Goal: Transaction & Acquisition: Purchase product/service

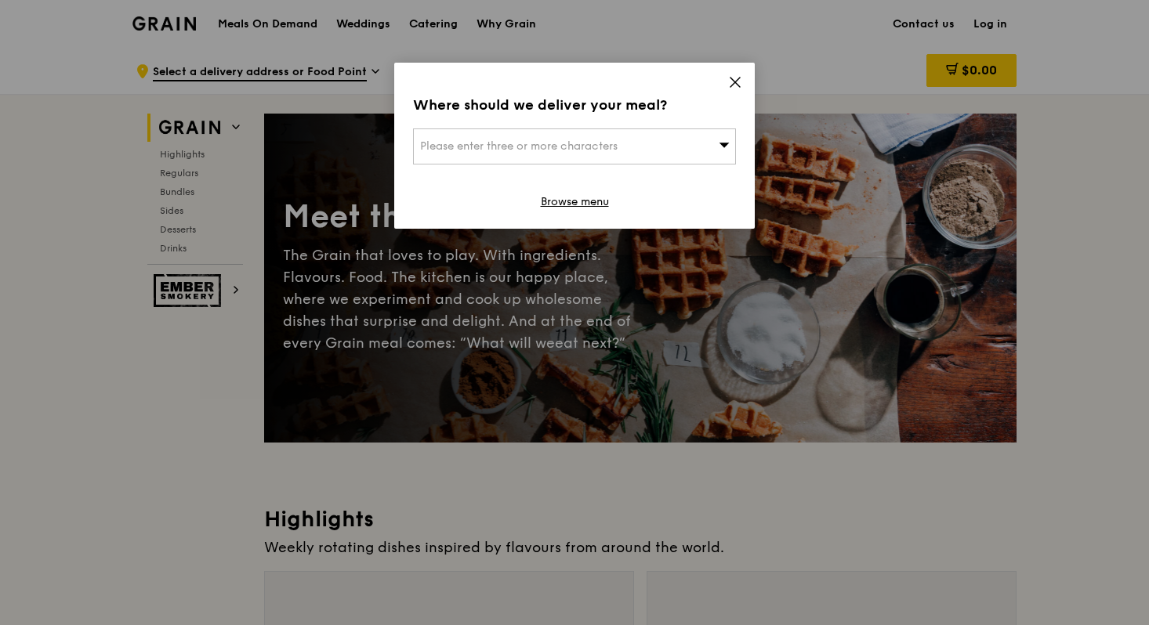
click at [465, 143] on span "Please enter three or more characters" at bounding box center [519, 146] width 198 height 13
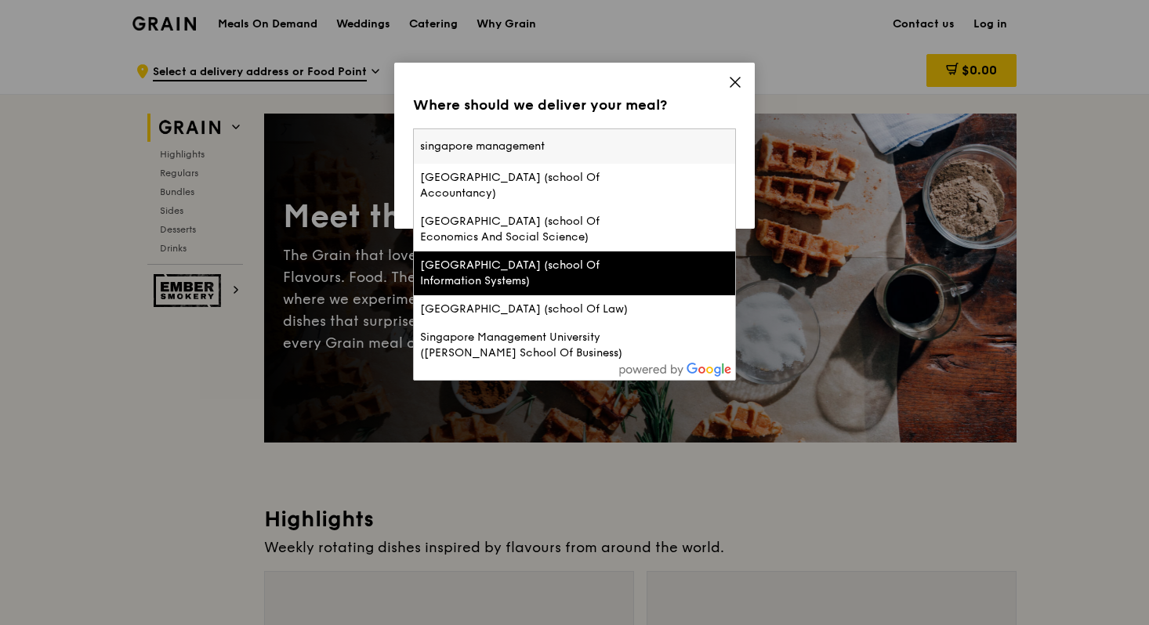
type input "singapore management"
click at [620, 285] on div "[GEOGRAPHIC_DATA] (school Of Information Systems)" at bounding box center [536, 273] width 232 height 31
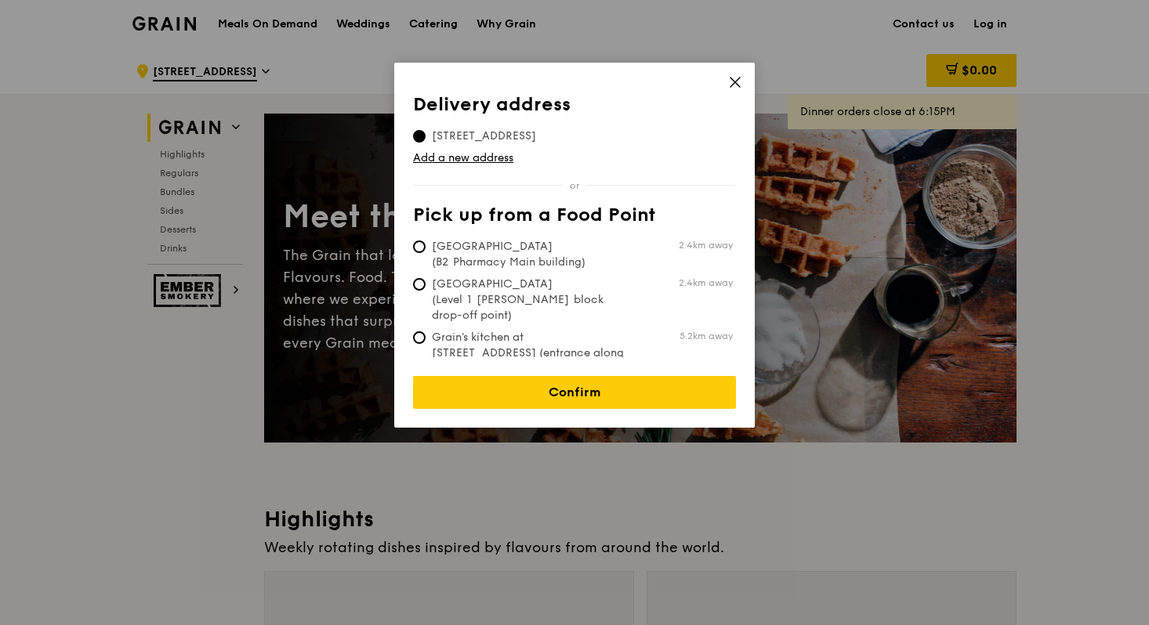
click at [509, 256] on span "[GEOGRAPHIC_DATA] (B2 Pharmacy Main building)" at bounding box center [530, 254] width 234 height 31
click at [426, 253] on input "[GEOGRAPHIC_DATA] (B2 Pharmacy Main building) 2.4km away" at bounding box center [419, 247] width 13 height 13
radio input "true"
click at [535, 362] on div "Confirm" at bounding box center [574, 383] width 323 height 52
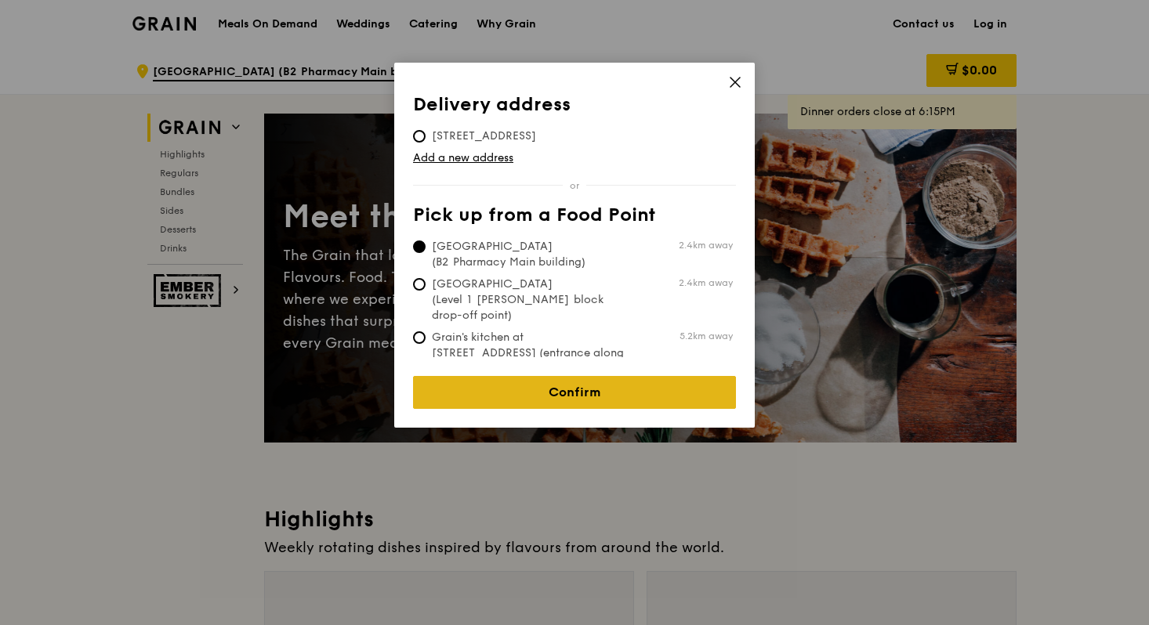
click at [535, 376] on link "Confirm" at bounding box center [574, 392] width 323 height 33
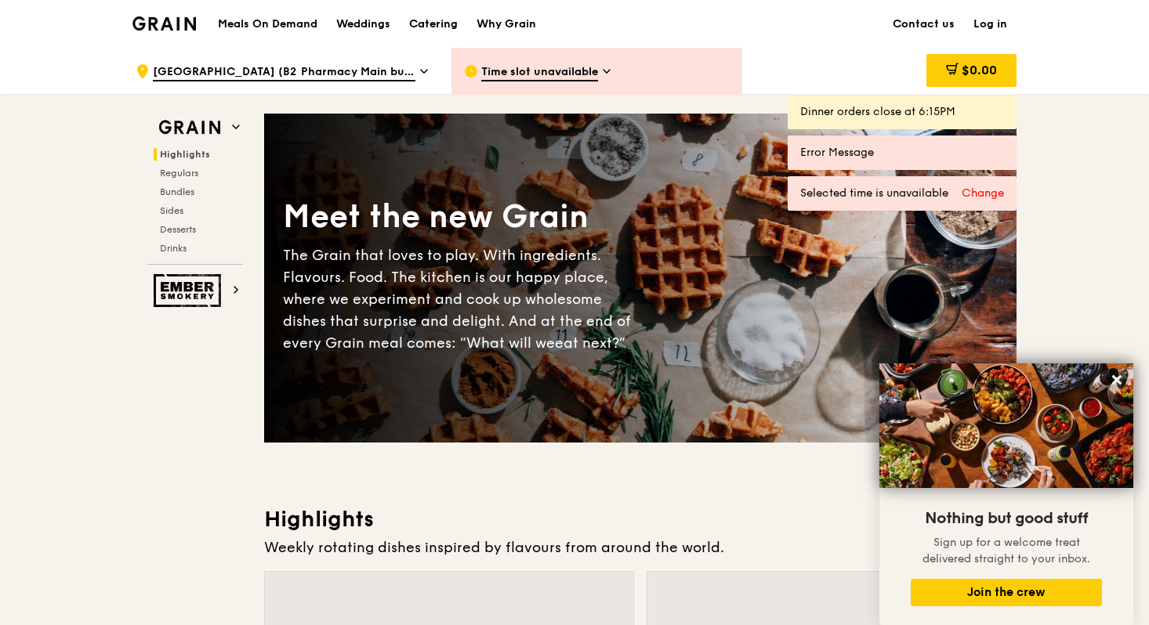
click at [432, 31] on div "Catering" at bounding box center [433, 24] width 49 height 47
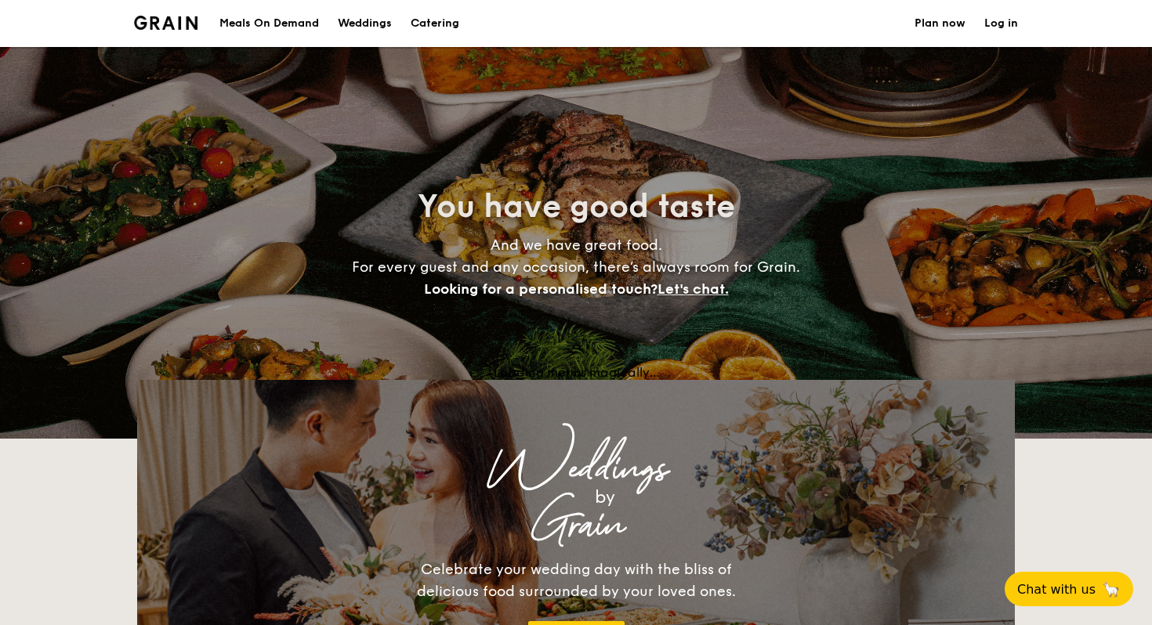
select select
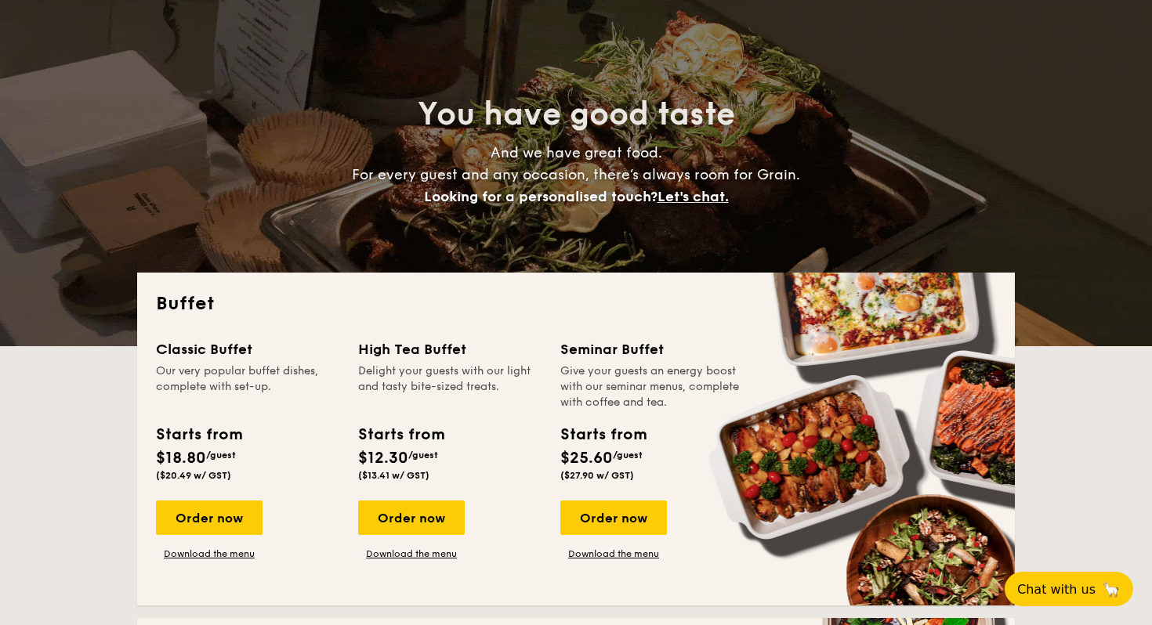
scroll to position [138, 0]
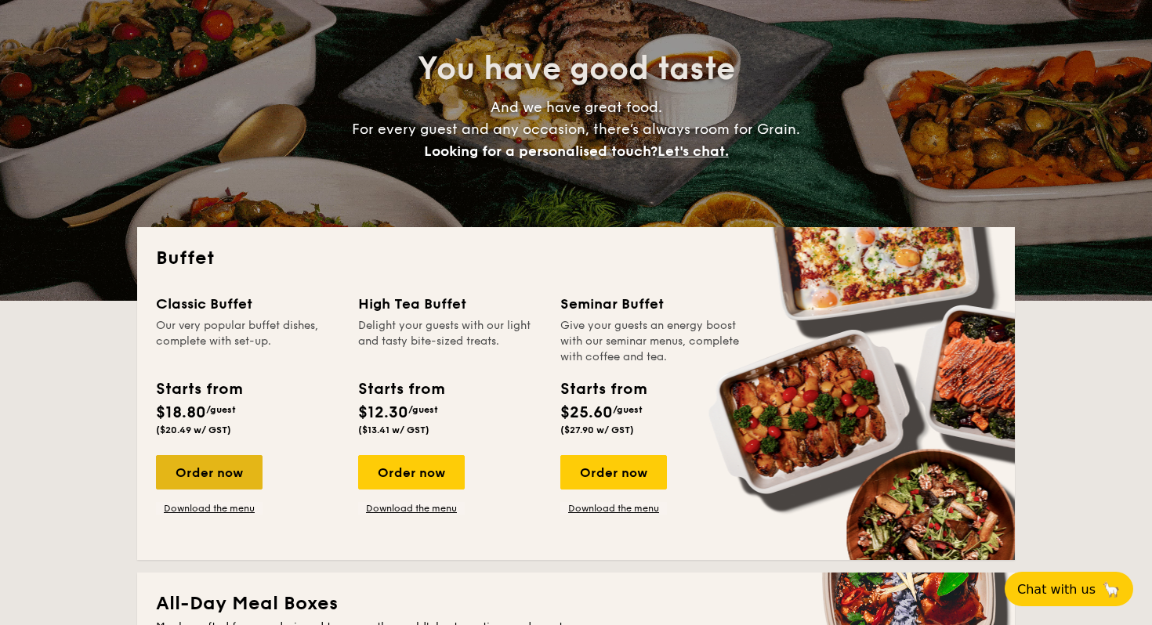
click at [236, 486] on div "Order now" at bounding box center [209, 472] width 107 height 34
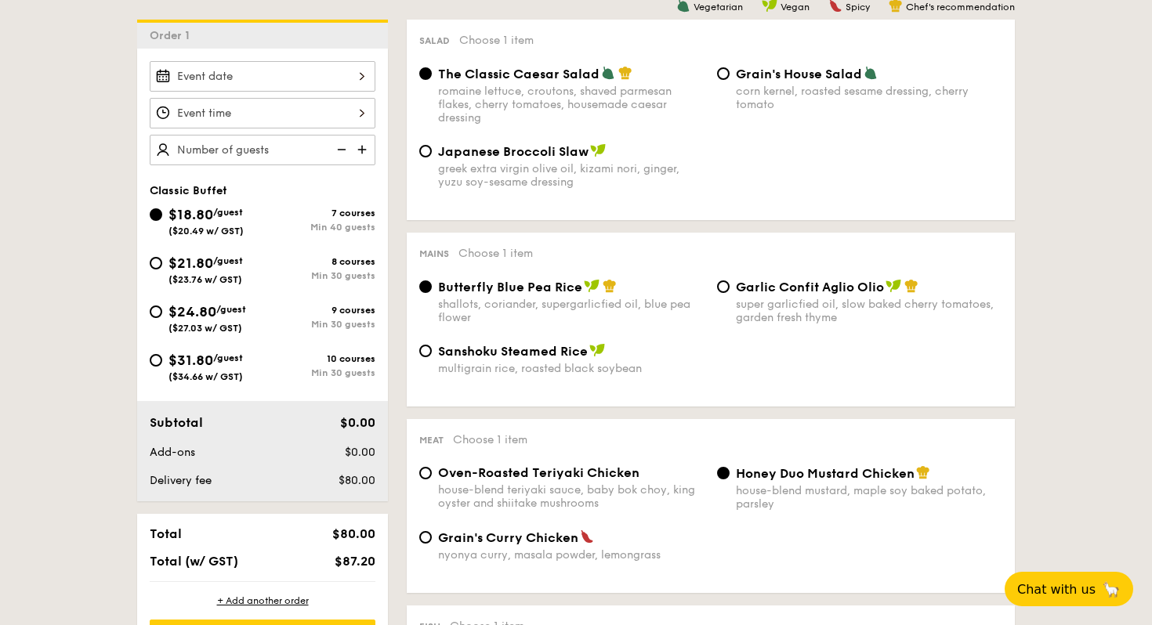
scroll to position [477, 0]
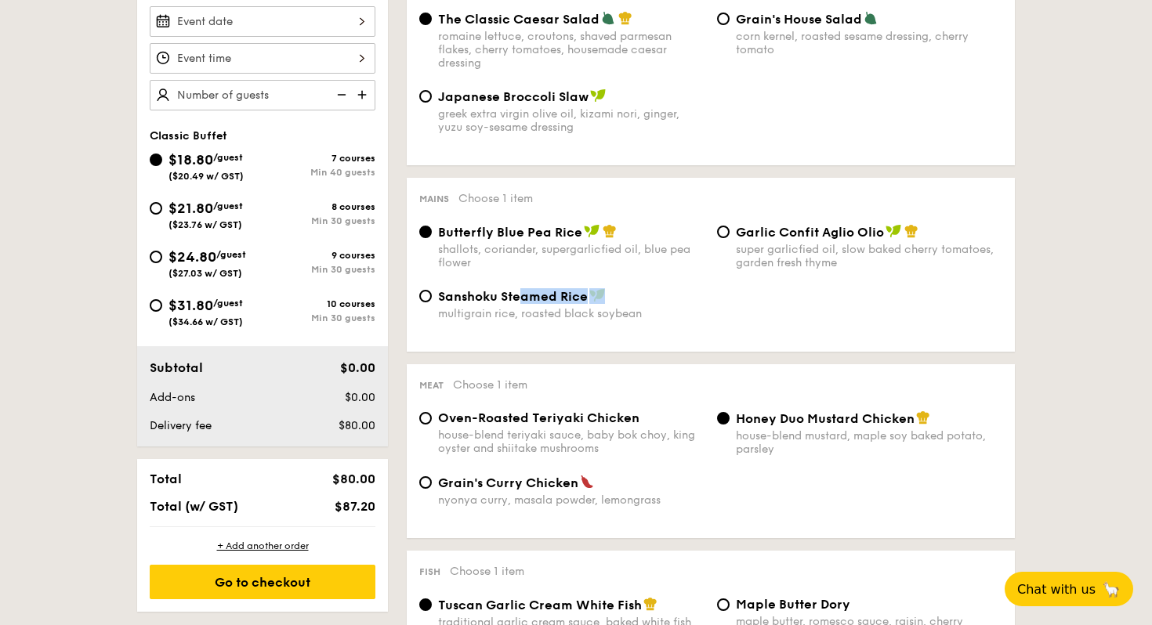
drag, startPoint x: 521, startPoint y: 294, endPoint x: 597, endPoint y: 295, distance: 76.0
click at [597, 295] on div "Sanshoku Steamed Rice" at bounding box center [571, 296] width 266 height 16
click at [669, 249] on div "shallots, coriander, supergarlicfied oil, blue pea flower" at bounding box center [571, 256] width 266 height 27
click at [432, 238] on input "Butterfly Blue Pea Rice shallots, coriander, supergarlicfied oil, blue pea flow…" at bounding box center [425, 232] width 13 height 13
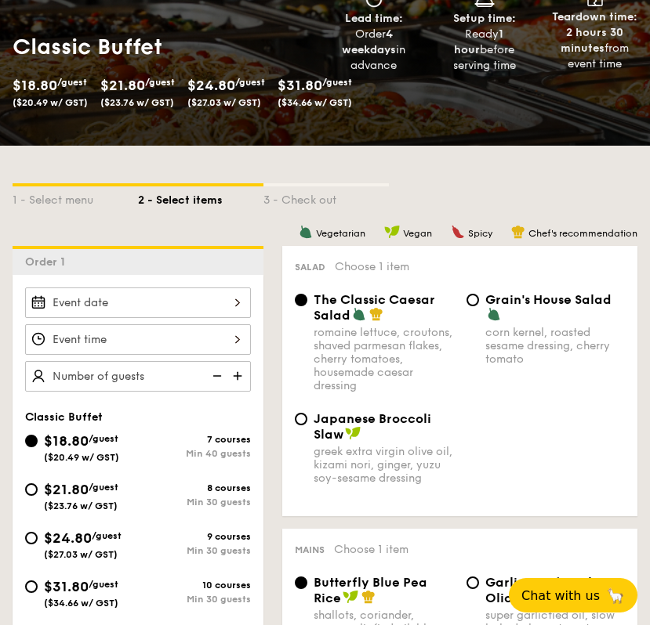
scroll to position [199, 0]
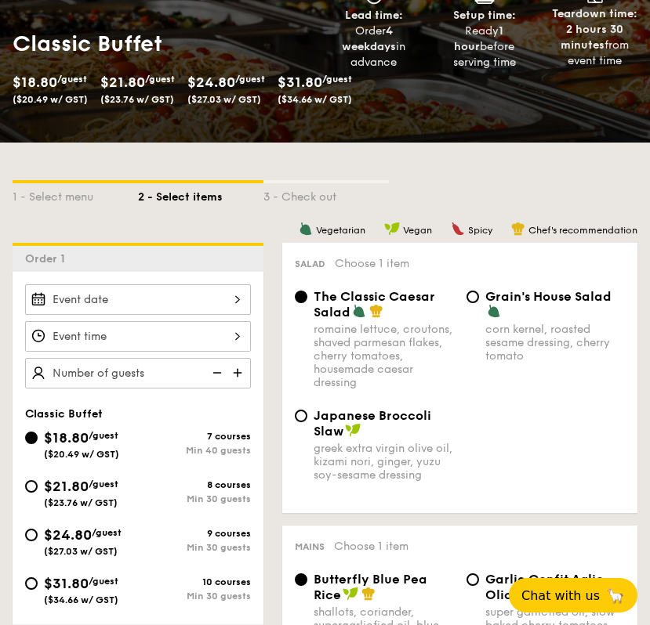
click at [92, 489] on span "/guest" at bounding box center [104, 484] width 30 height 11
click at [38, 489] on input "$21.80 /guest ($23.76 w/ GST) 8 courses Min 30 guests" at bounding box center [31, 486] width 13 height 13
radio input "true"
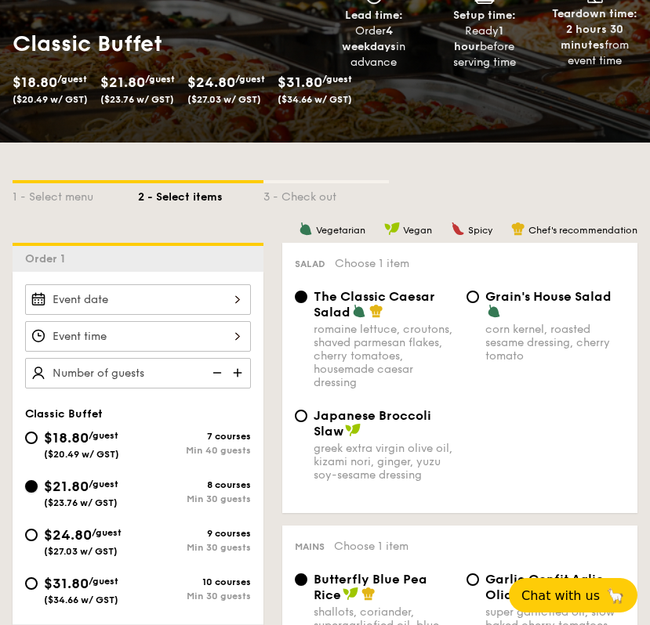
radio input "true"
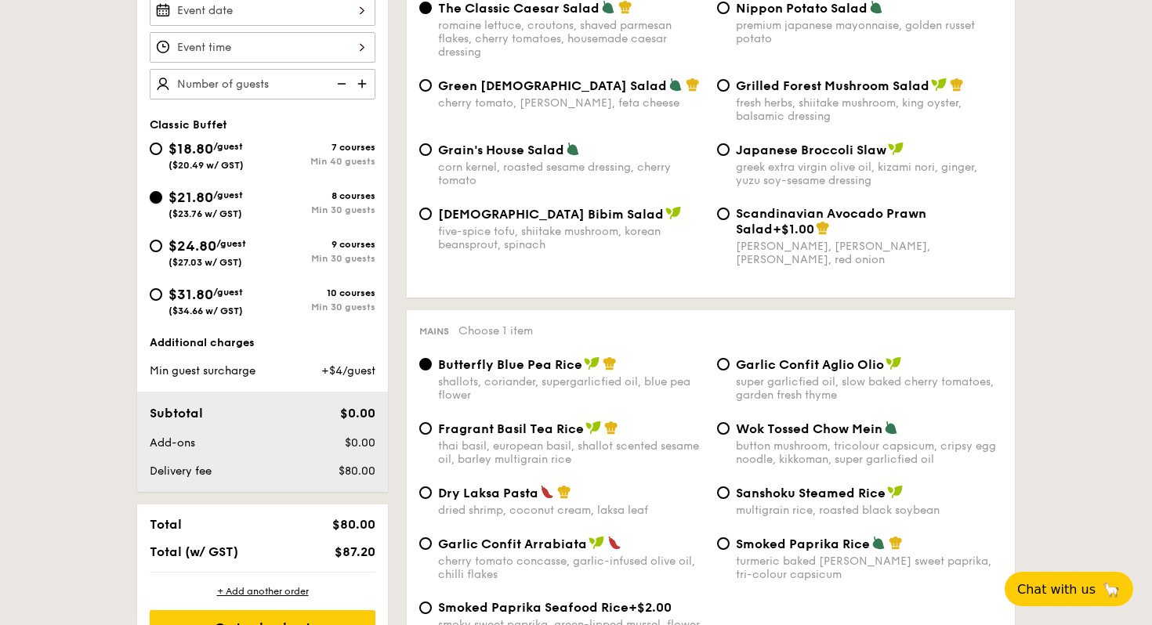
scroll to position [324, 0]
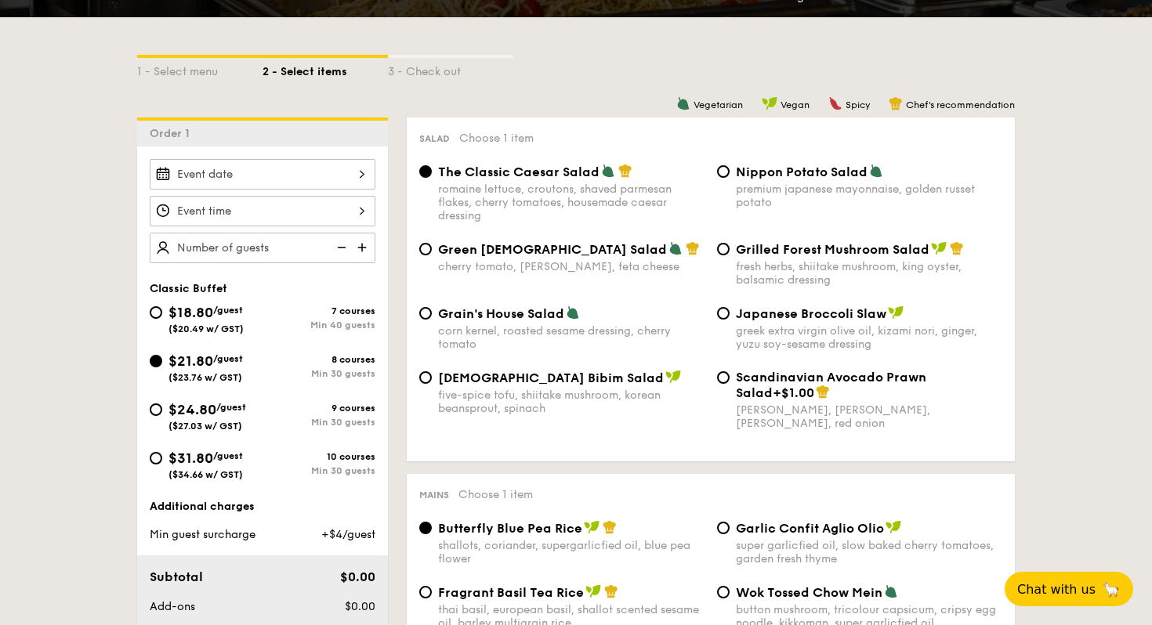
click at [150, 321] on div "$18.80 /guest ($20.49 w/ GST)" at bounding box center [206, 318] width 113 height 33
click at [150, 319] on input "$18.80 /guest ($20.49 w/ GST) 7 courses Min 40 guests" at bounding box center [156, 312] width 13 height 13
radio input "true"
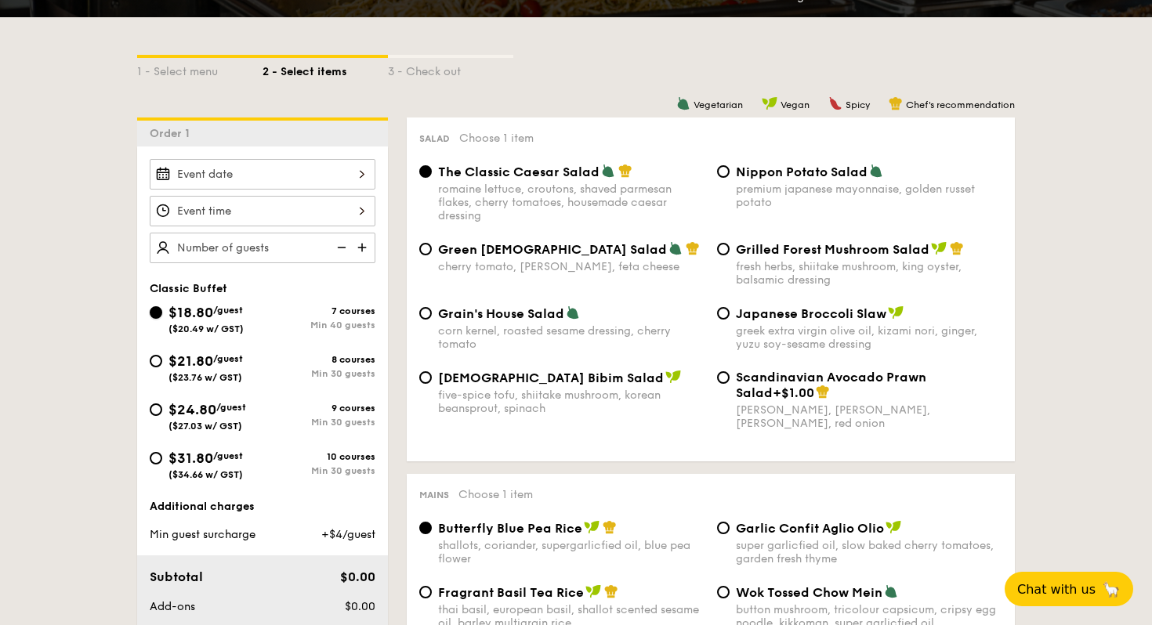
radio input "true"
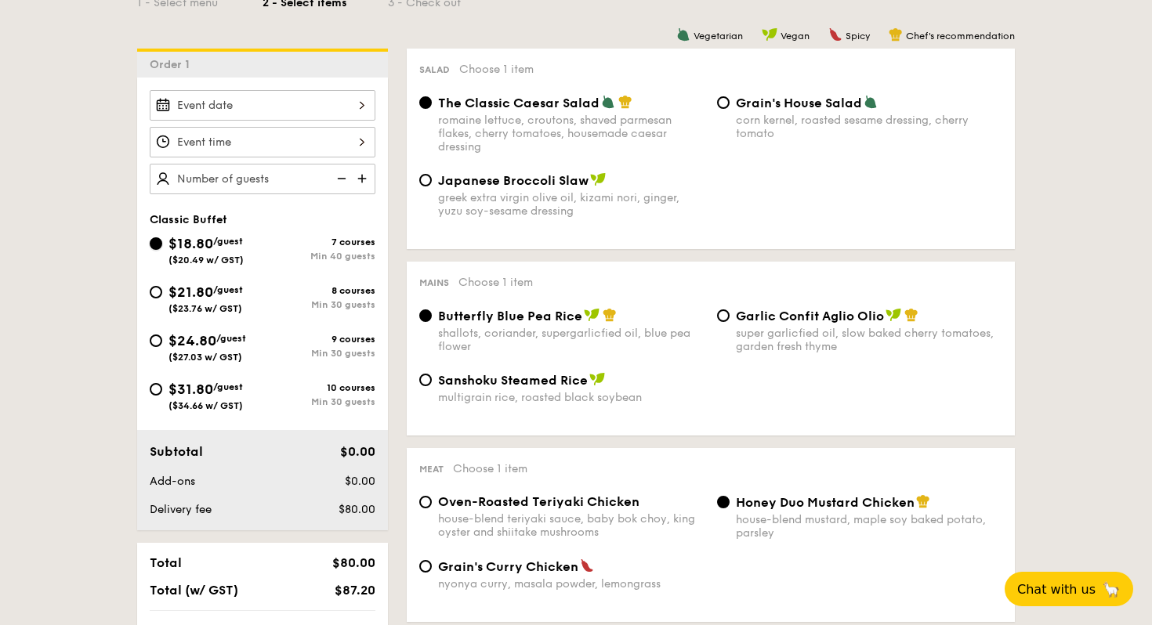
scroll to position [391, 0]
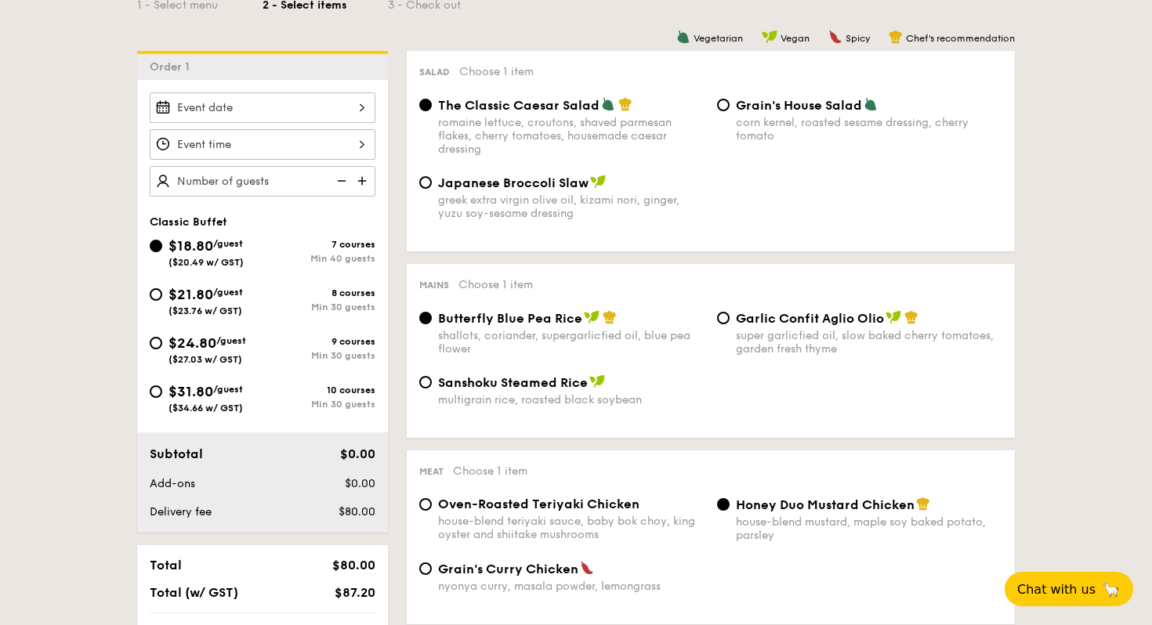
click at [169, 299] on span "$21.80" at bounding box center [191, 294] width 45 height 17
click at [162, 299] on input "$21.80 /guest ($23.76 w/ GST) 8 courses Min 30 guests" at bounding box center [156, 294] width 13 height 13
radio input "true"
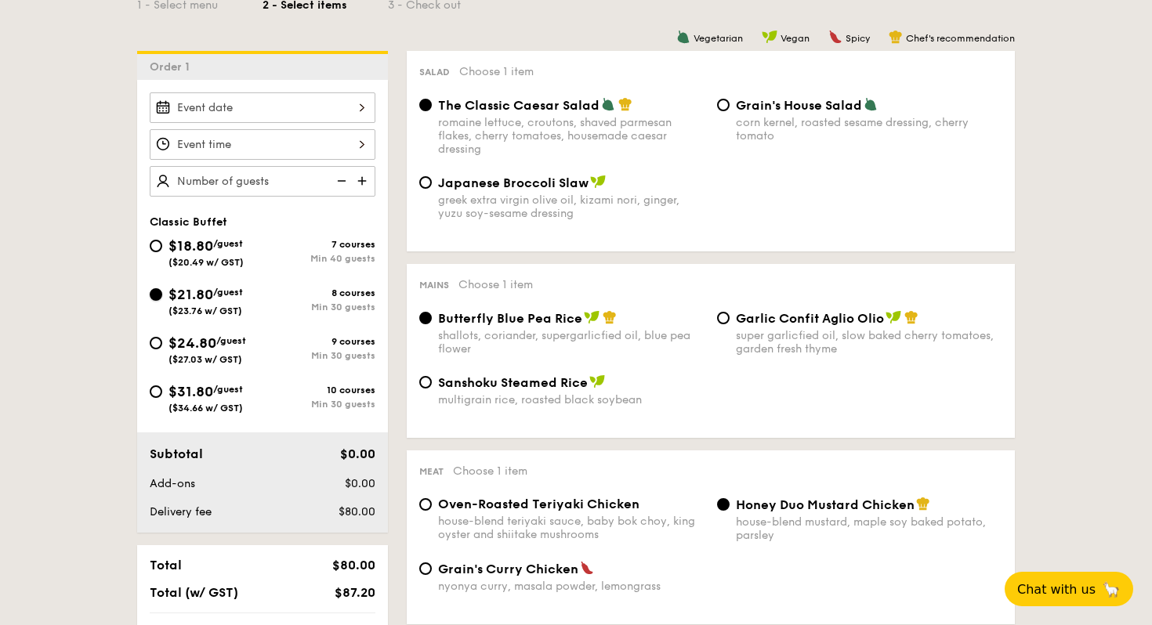
radio input "true"
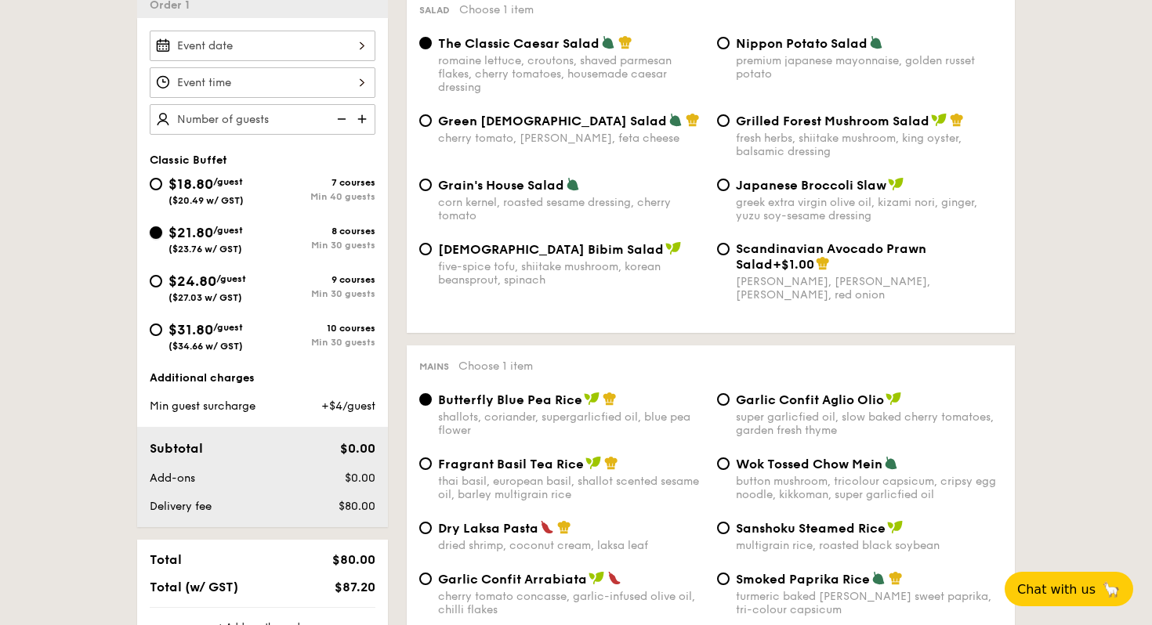
scroll to position [452, 0]
click at [738, 201] on div "greek extra virgin olive oil, kizami nori, ginger, yuzu soy-sesame dressing" at bounding box center [869, 210] width 266 height 27
click at [730, 192] on input "Japanese Broccoli Slaw greek extra virgin olive oil, kizami nori, ginger, yuzu …" at bounding box center [723, 185] width 13 height 13
radio input "true"
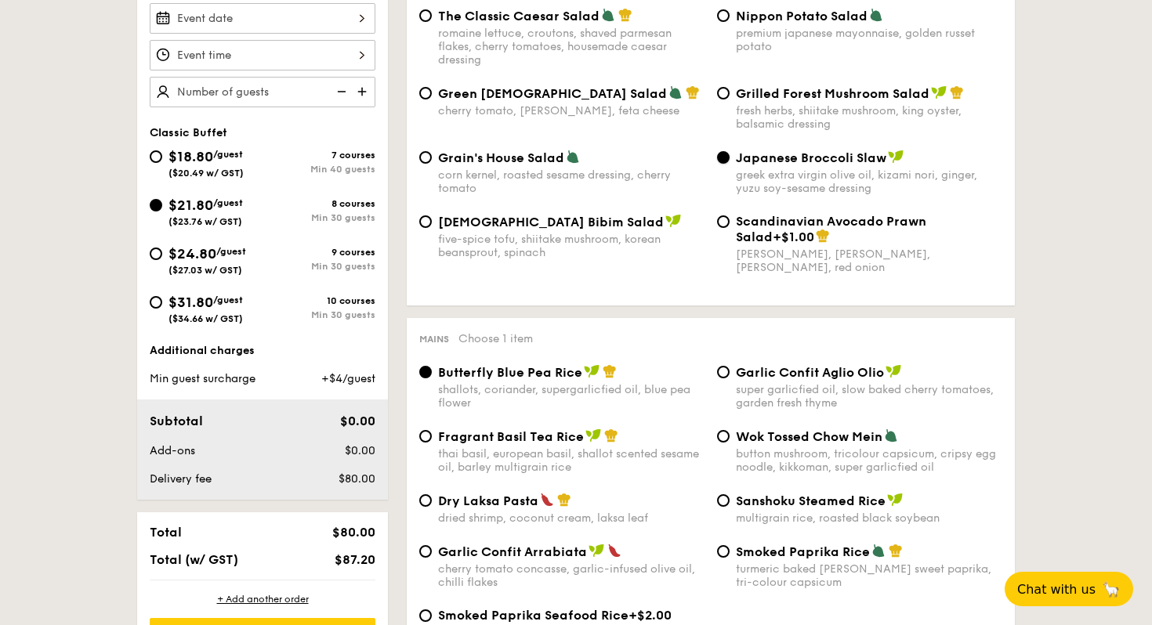
scroll to position [476, 0]
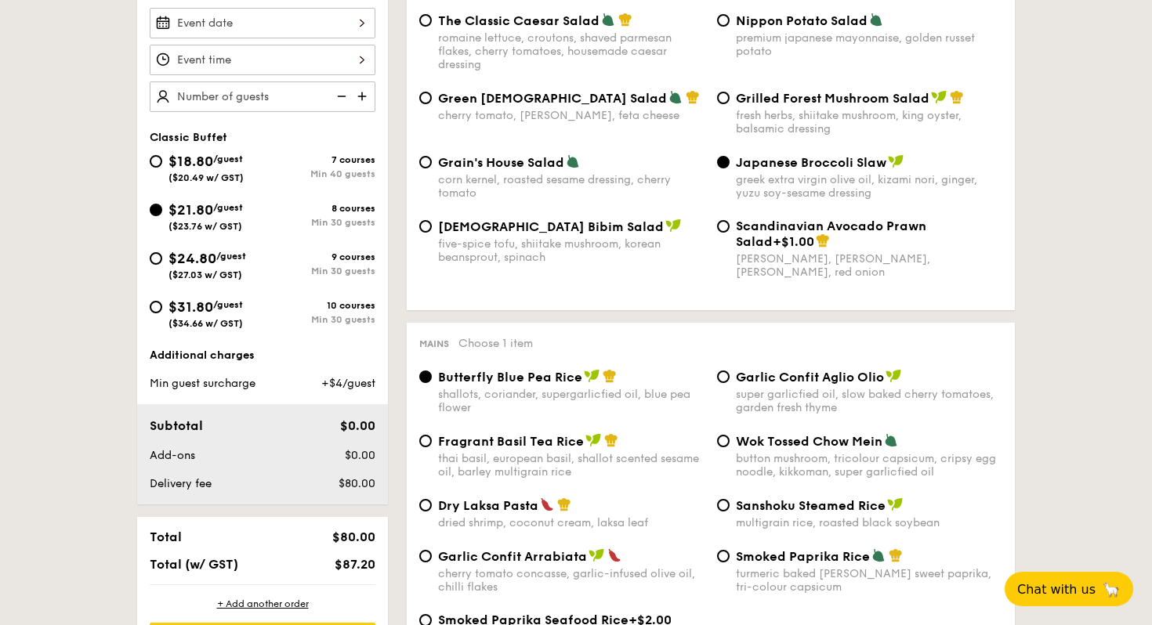
click at [585, 509] on div "Dry Laksa Pasta" at bounding box center [571, 506] width 266 height 16
click at [432, 509] on input "Dry Laksa Pasta dried shrimp, coconut cream, laksa leaf" at bounding box center [425, 505] width 13 height 13
radio input "true"
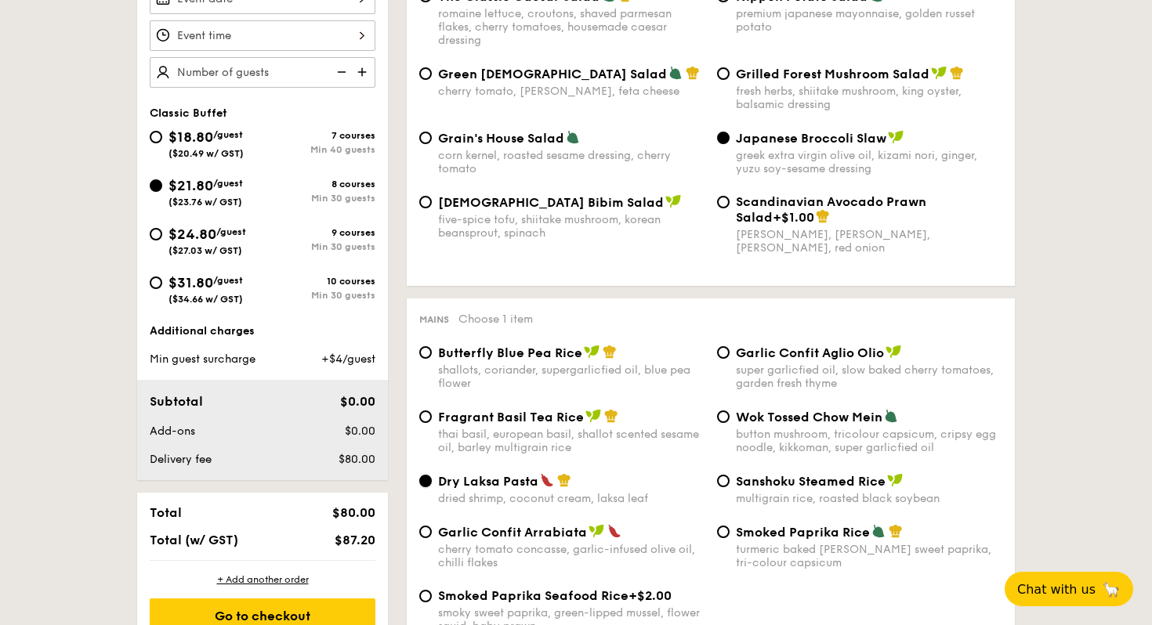
scroll to position [498, 0]
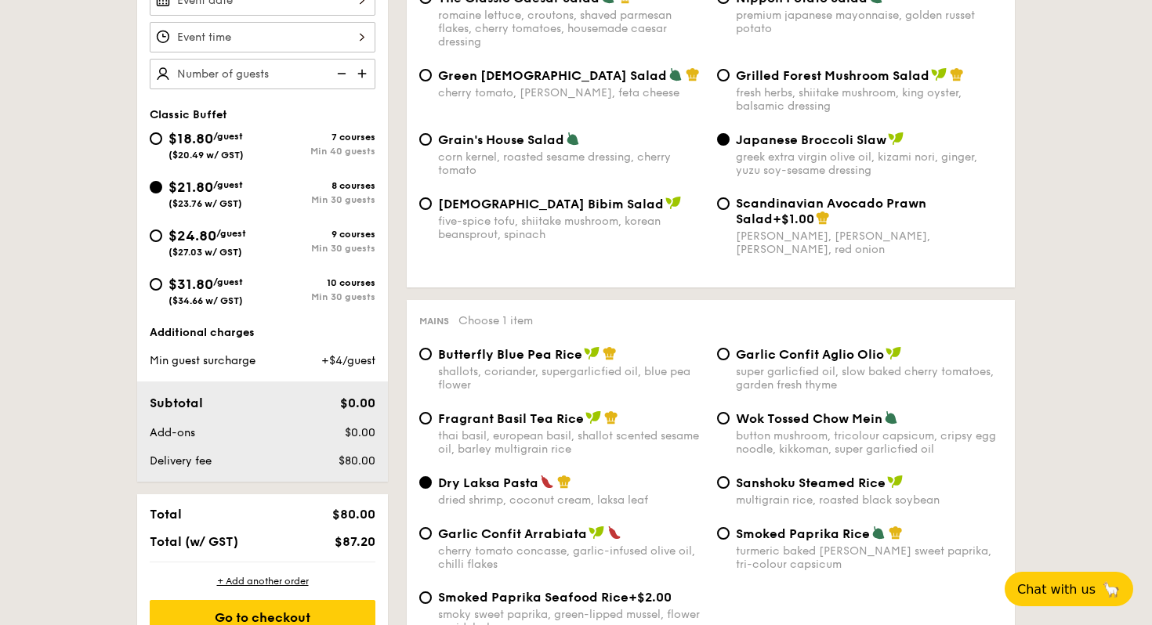
click at [864, 386] on div "super garlicfied oil, slow baked cherry tomatoes, garden fresh thyme" at bounding box center [869, 378] width 266 height 27
click at [730, 361] on input "Garlic Confit Aglio Olio super garlicfied oil, slow baked cherry tomatoes, gard…" at bounding box center [723, 354] width 13 height 13
radio input "true"
click at [835, 426] on span "Wok Tossed Chow Mein" at bounding box center [809, 418] width 147 height 15
click at [730, 425] on input "Wok Tossed Chow Mein button mushroom, tricolour capsicum, cripsy egg noodle, ki…" at bounding box center [723, 418] width 13 height 13
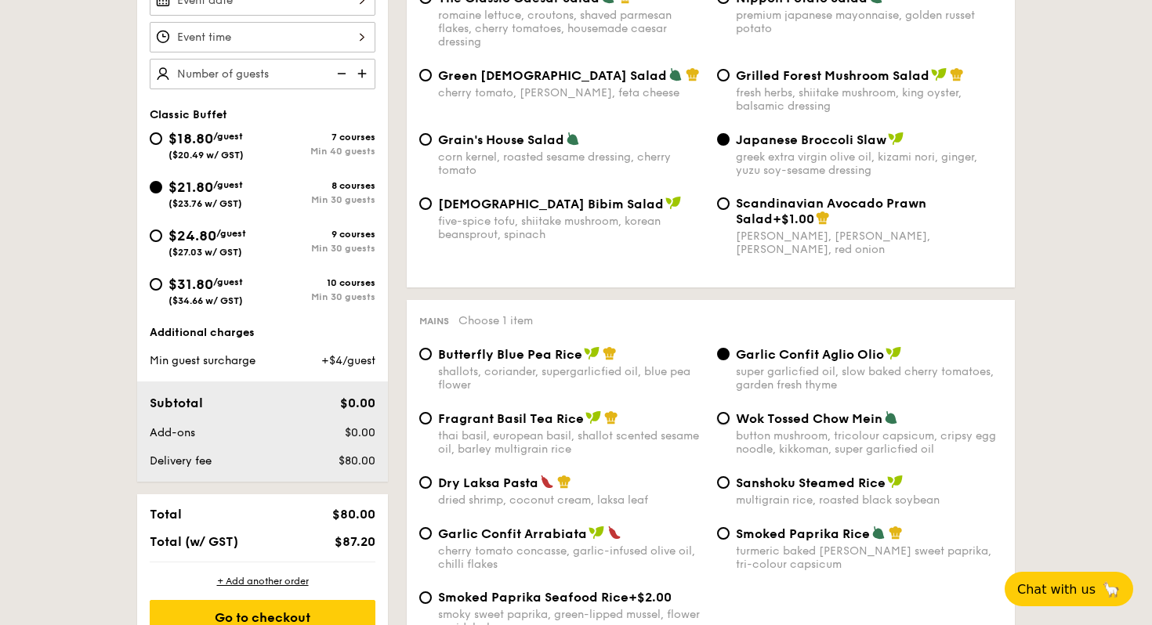
radio input "true"
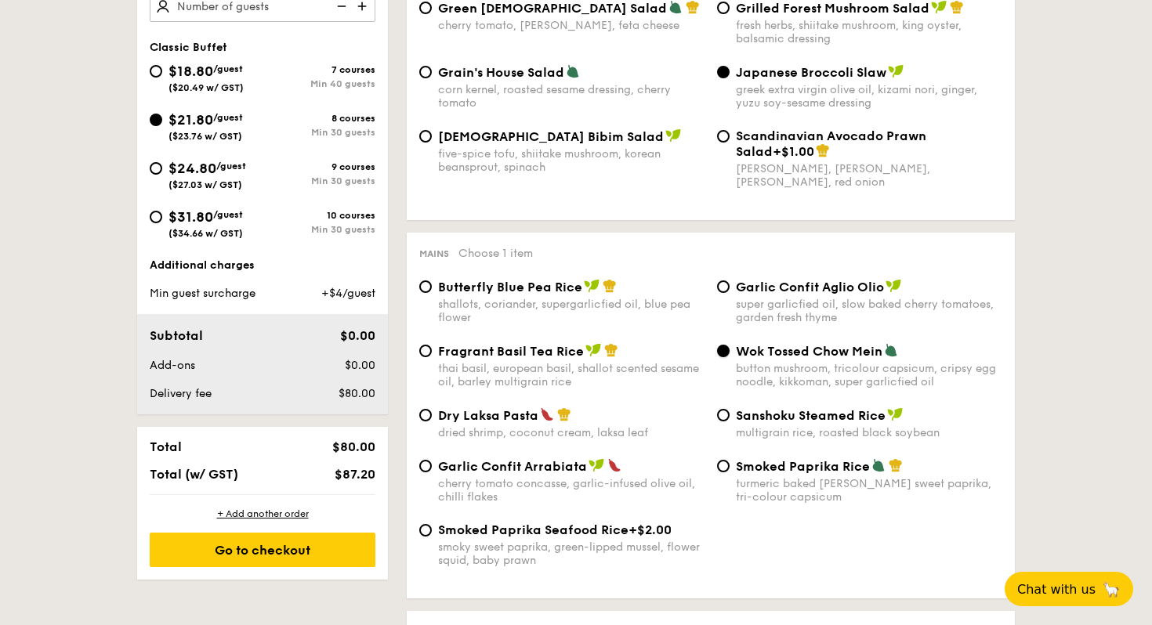
scroll to position [571, 0]
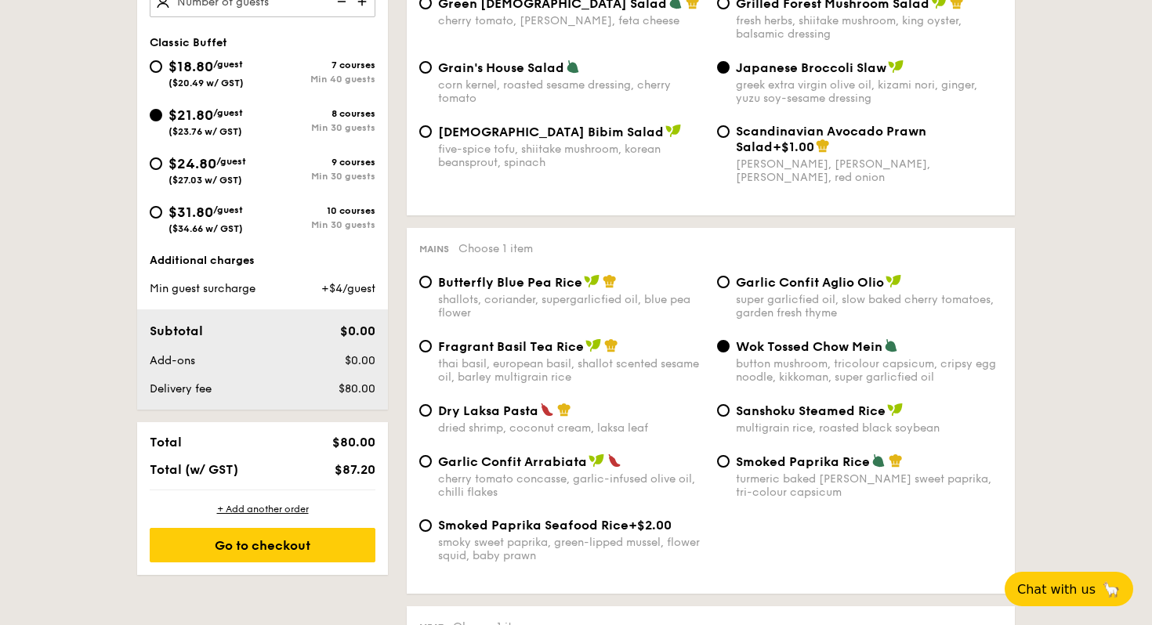
click at [621, 491] on div "cherry tomato concasse, garlic-infused olive oil, chilli flakes" at bounding box center [571, 486] width 266 height 27
click at [432, 468] on input "Garlic Confit Arrabiata cherry tomato concasse, garlic-infused olive oil, chill…" at bounding box center [425, 461] width 13 height 13
radio input "true"
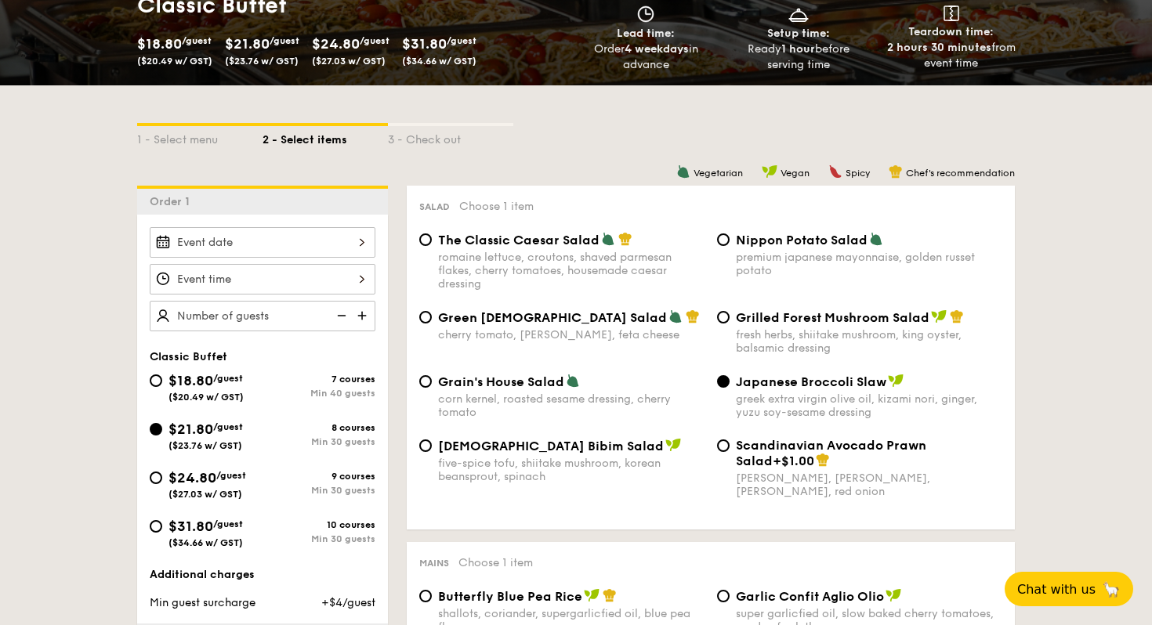
scroll to position [0, 0]
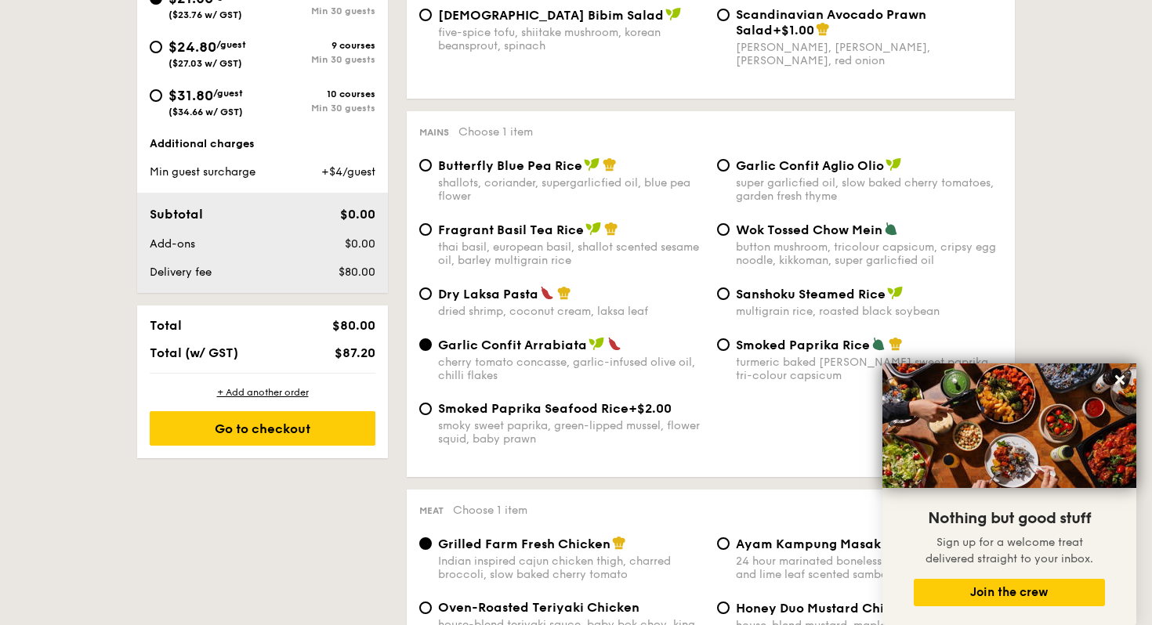
scroll to position [693, 0]
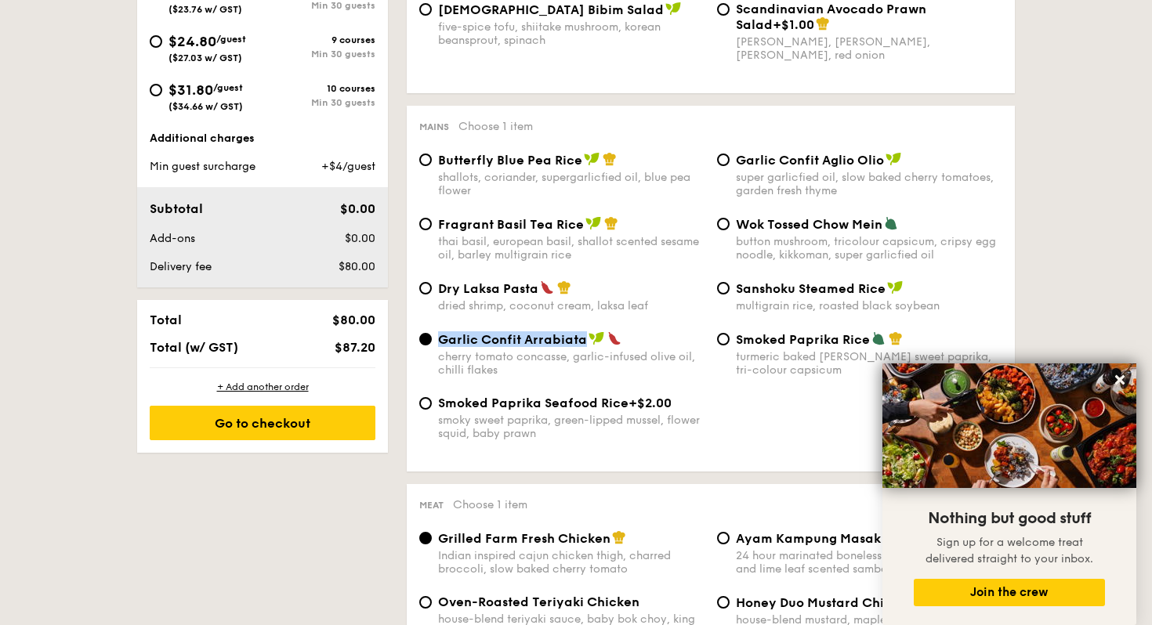
drag, startPoint x: 437, startPoint y: 349, endPoint x: 589, endPoint y: 349, distance: 152.8
click at [589, 349] on div "Garlic Confit Arrabiata cherry tomato concasse, garlic-infused olive oil, chill…" at bounding box center [562, 354] width 298 height 45
click at [616, 361] on div "cherry tomato concasse, garlic-infused olive oil, chilli flakes" at bounding box center [571, 363] width 266 height 27
click at [432, 346] on input "Garlic Confit Arrabiata cherry tomato concasse, garlic-infused olive oil, chill…" at bounding box center [425, 339] width 13 height 13
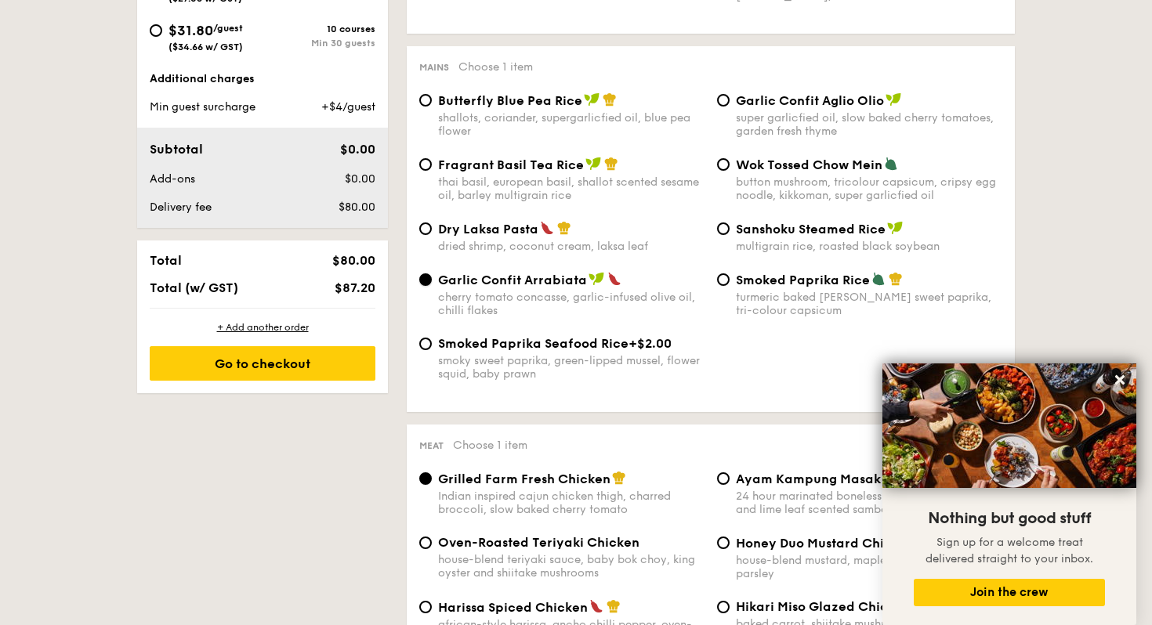
scroll to position [763, 0]
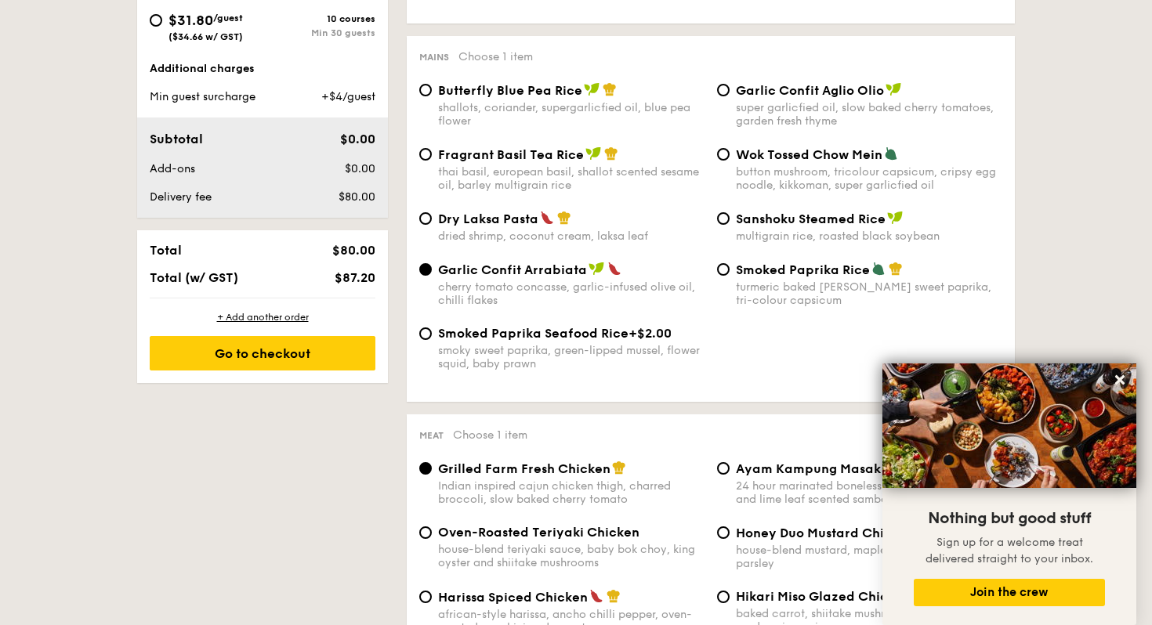
click at [1130, 370] on img at bounding box center [1010, 426] width 254 height 125
click at [1118, 377] on icon at bounding box center [1119, 379] width 9 height 9
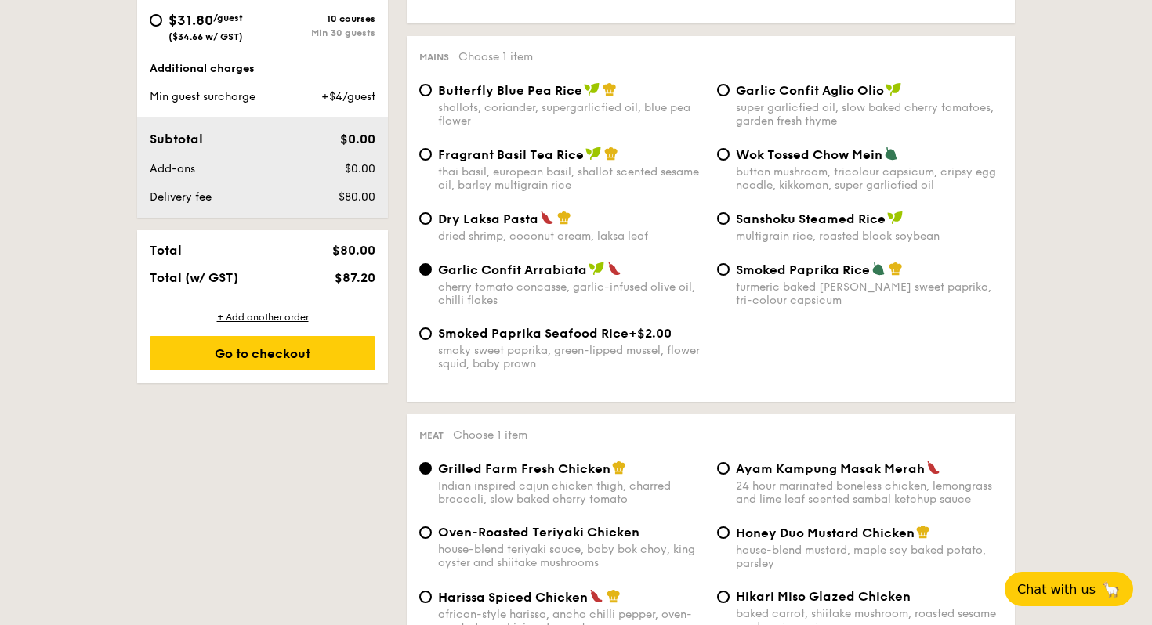
scroll to position [738, 0]
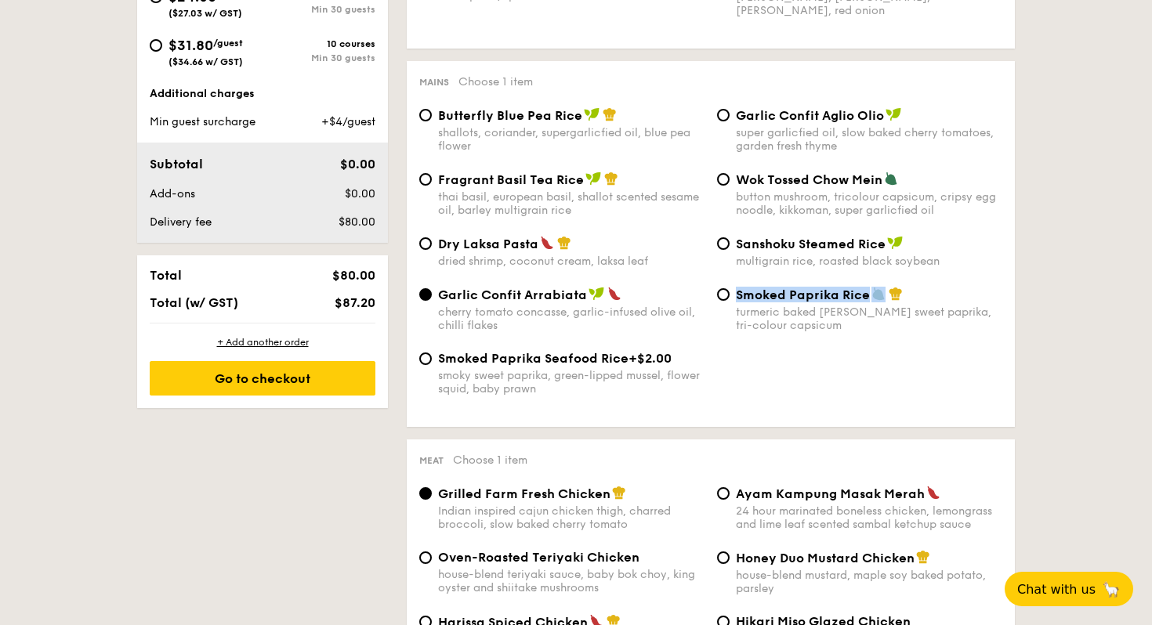
drag, startPoint x: 738, startPoint y: 305, endPoint x: 885, endPoint y: 305, distance: 147.3
click at [885, 303] on div "Smoked Paprika Rice" at bounding box center [869, 295] width 266 height 16
click at [743, 344] on div "Garlic Confit Arrabiata cherry tomato concasse, garlic-infused olive oil, chill…" at bounding box center [711, 319] width 596 height 64
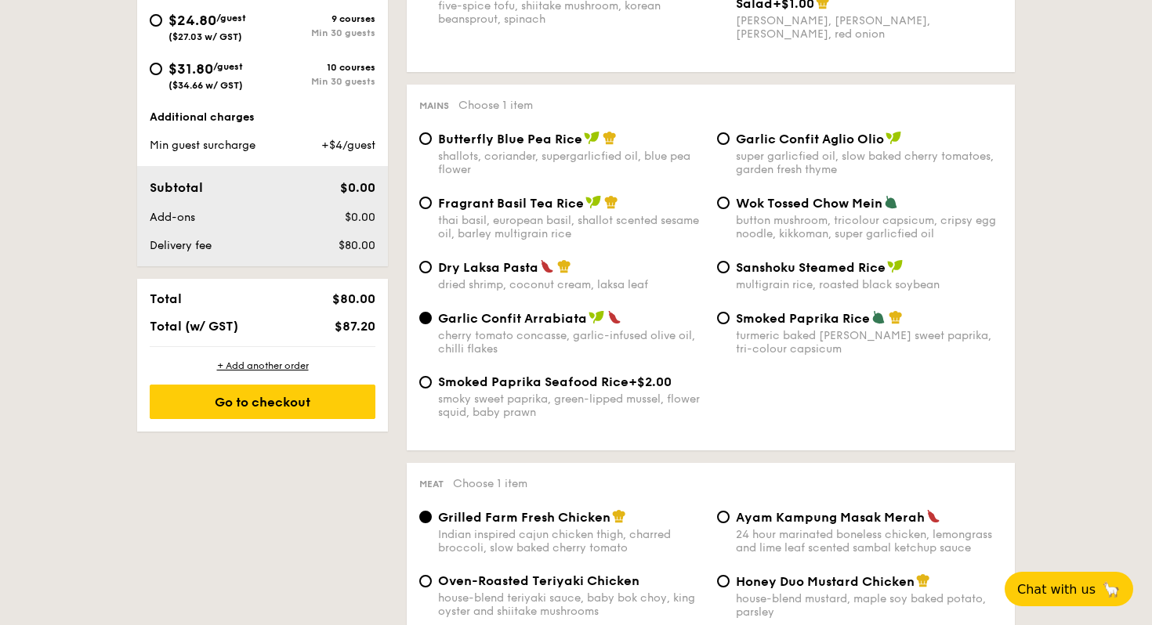
scroll to position [708, 0]
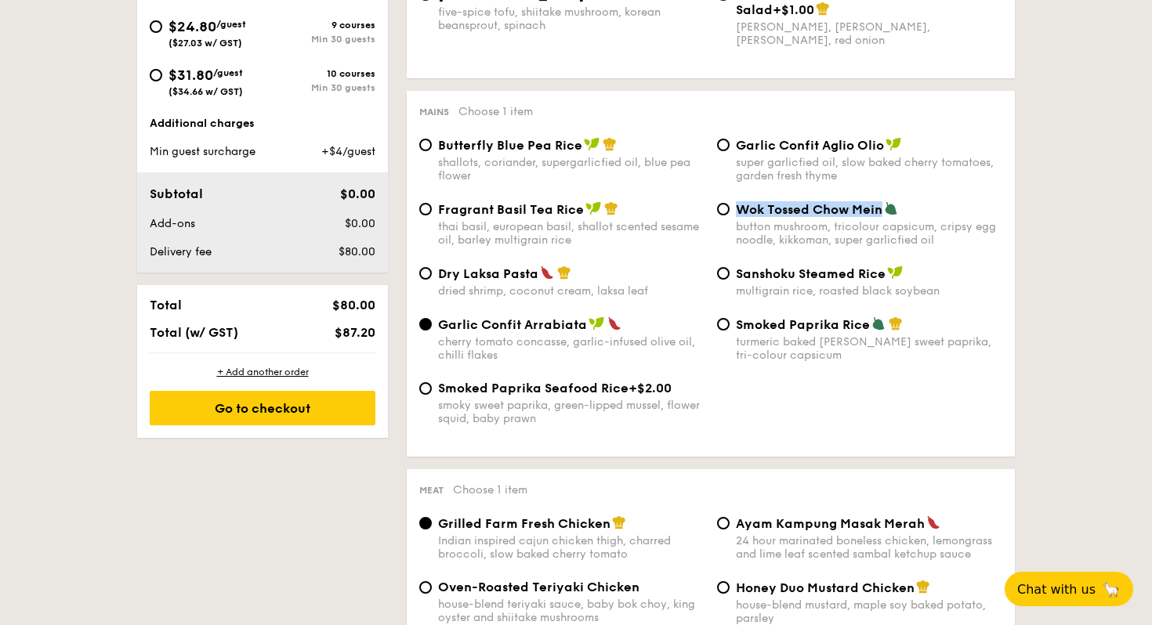
drag, startPoint x: 741, startPoint y: 210, endPoint x: 888, endPoint y: 210, distance: 147.3
click at [888, 210] on div "Wok Tossed Chow Mein" at bounding box center [869, 209] width 266 height 16
click at [546, 243] on div "thai basil, european basil, shallot scented sesame oil, barley multigrain rice" at bounding box center [571, 233] width 266 height 27
click at [432, 216] on input "Fragrant Basil Tea Rice thai basil, european basil, shallot scented sesame oil,…" at bounding box center [425, 209] width 13 height 13
radio input "true"
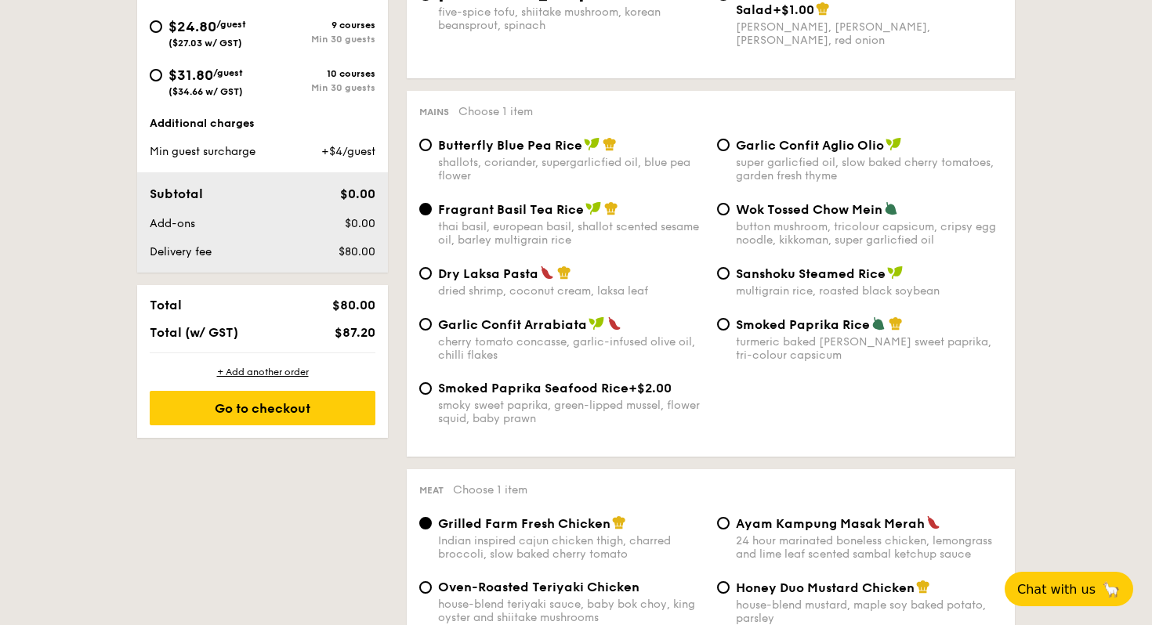
click at [440, 280] on span "Dry Laksa Pasta" at bounding box center [488, 273] width 100 height 15
click at [432, 280] on input "Dry Laksa Pasta dried shrimp, coconut cream, laksa leaf" at bounding box center [425, 273] width 13 height 13
radio input "true"
click at [444, 217] on span "Fragrant Basil Tea Rice" at bounding box center [511, 209] width 146 height 15
click at [432, 216] on input "Fragrant Basil Tea Rice thai basil, european basil, shallot scented sesame oil,…" at bounding box center [425, 209] width 13 height 13
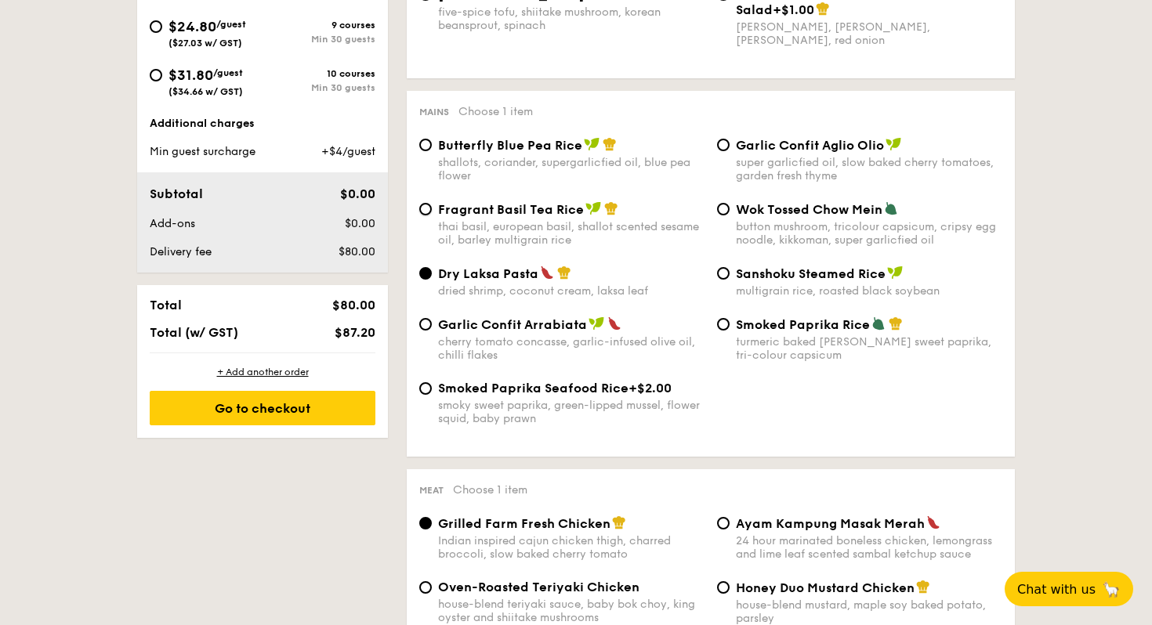
radio input "true"
drag, startPoint x: 438, startPoint y: 213, endPoint x: 583, endPoint y: 234, distance: 146.4
click at [578, 209] on span "Fragrant Basil Tea Rice" at bounding box center [511, 209] width 146 height 15
copy span "Fragrant Basil Tea Rice"
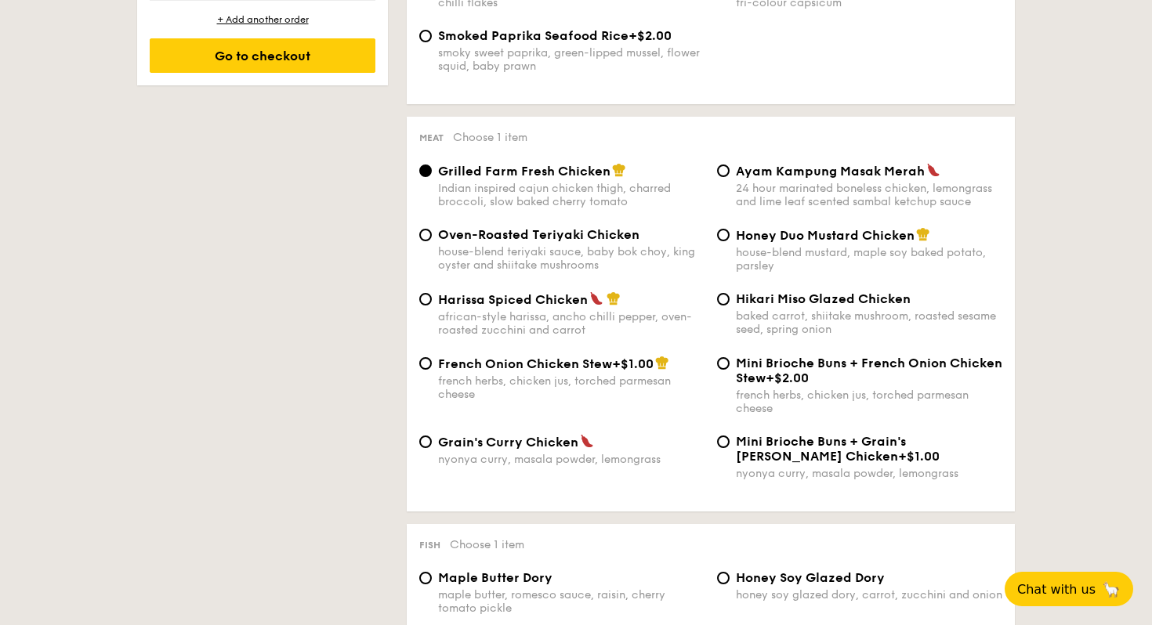
scroll to position [1095, 0]
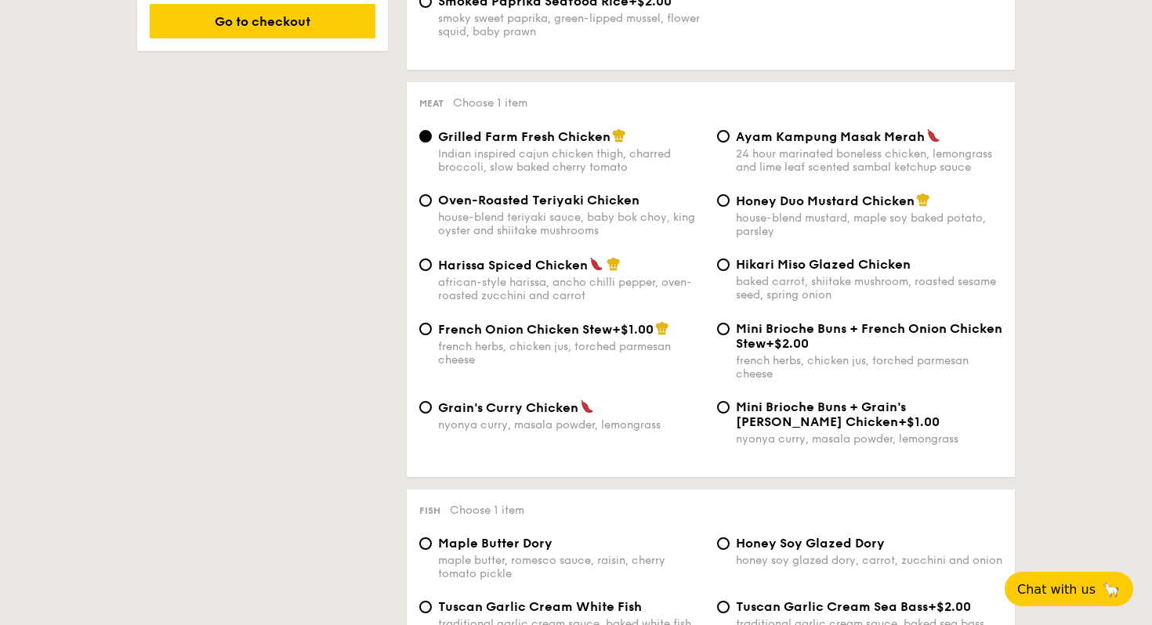
drag, startPoint x: 441, startPoint y: 337, endPoint x: 632, endPoint y: 335, distance: 190.5
click at [632, 335] on div "French Onion Chicken Stew +$1.00" at bounding box center [571, 329] width 266 height 16
click at [476, 270] on span "Harissa Spiced Chicken" at bounding box center [513, 265] width 150 height 15
click at [432, 270] on input "Harissa Spiced Chicken african-style harissa, ancho chilli pepper, oven-roasted…" at bounding box center [425, 265] width 13 height 13
radio input "true"
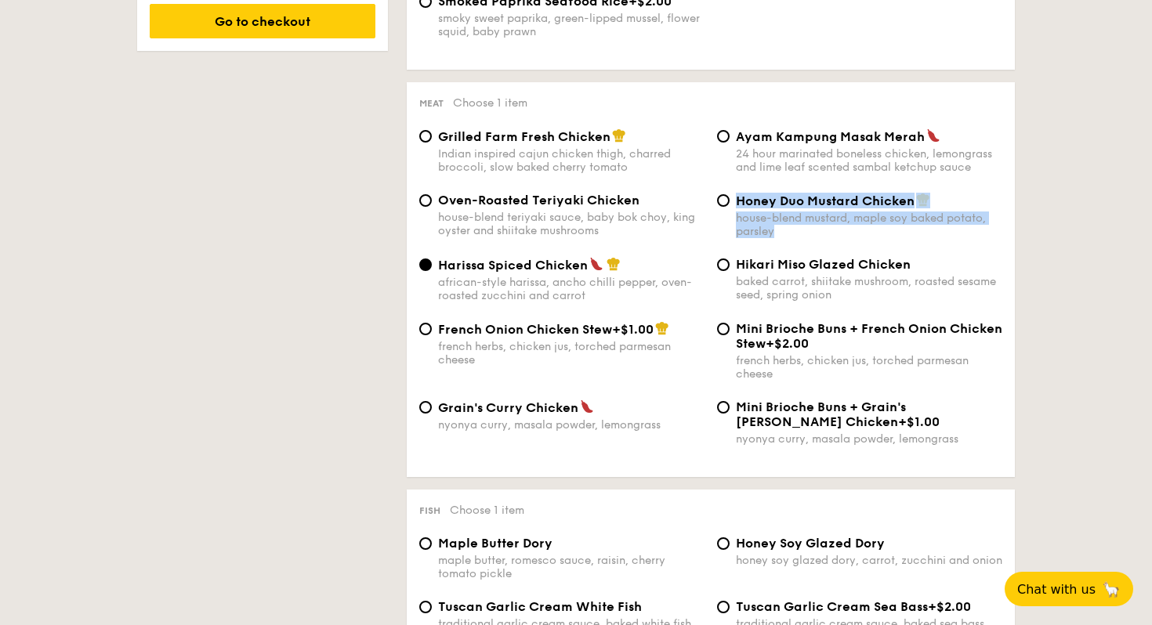
drag, startPoint x: 448, startPoint y: 267, endPoint x: 624, endPoint y: 265, distance: 175.6
click at [624, 265] on div "Grilled Farm Fresh Chicken Indian inspired cajun chicken thigh, charred broccol…" at bounding box center [710, 297] width 583 height 336
click at [618, 190] on div "Grilled Farm Fresh Chicken Indian inspired cajun chicken thigh, charred broccol…" at bounding box center [711, 161] width 596 height 64
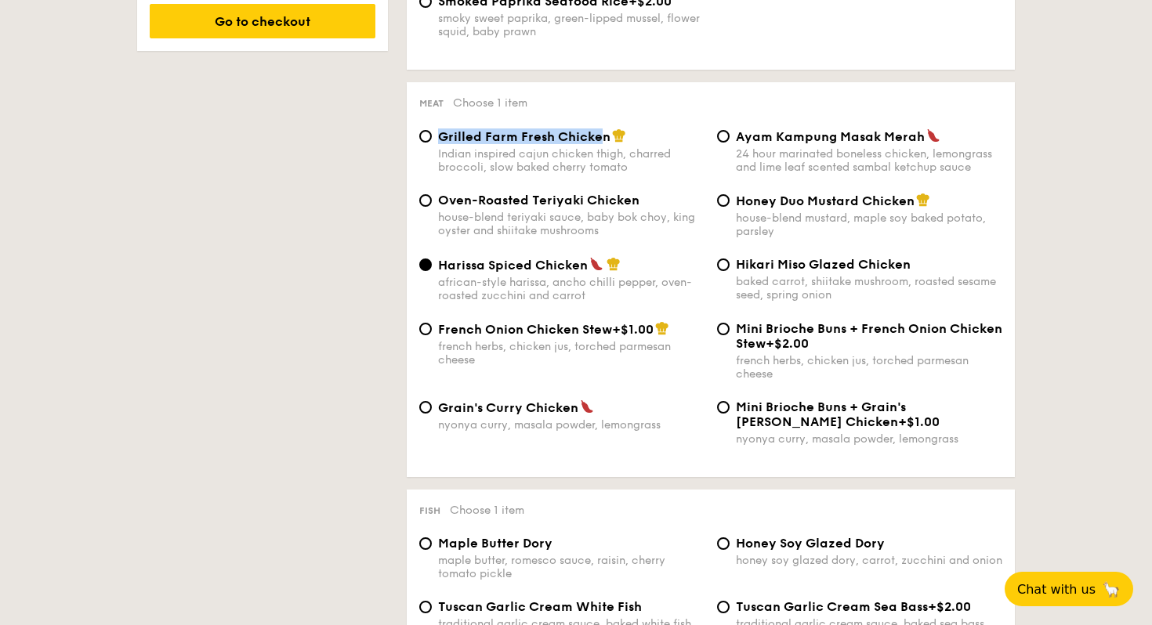
drag, startPoint x: 441, startPoint y: 143, endPoint x: 604, endPoint y: 142, distance: 162.2
click at [604, 142] on span "Grilled Farm Fresh Chicken" at bounding box center [524, 136] width 172 height 15
copy span "Grilled Farm Fresh Chicke"
click at [480, 144] on span "Grilled Farm Fresh Chicken" at bounding box center [524, 136] width 172 height 15
click at [432, 143] on input "Grilled Farm Fresh Chicken Indian inspired cajun chicken thigh, charred broccol…" at bounding box center [425, 136] width 13 height 13
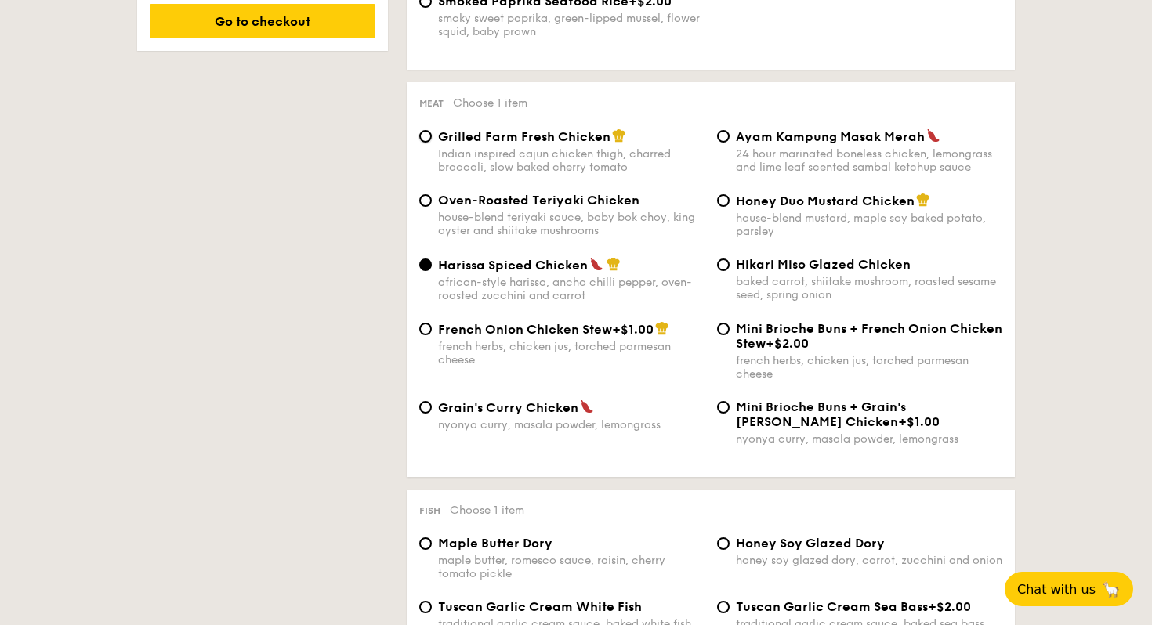
radio input "true"
drag, startPoint x: 437, startPoint y: 142, endPoint x: 608, endPoint y: 148, distance: 171.8
click at [608, 148] on div "Grilled Farm Fresh Chicken Indian inspired cajun chicken thigh, charred broccol…" at bounding box center [562, 151] width 298 height 45
copy span "Grilled Farm Fresh Chicken"
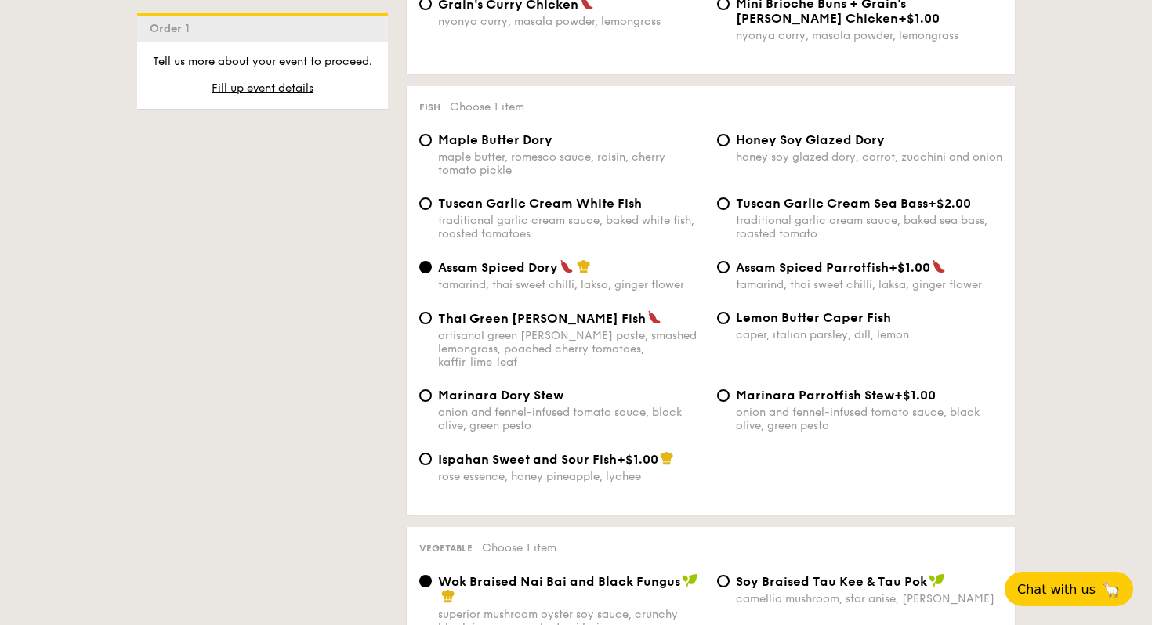
scroll to position [1498, 0]
drag, startPoint x: 441, startPoint y: 212, endPoint x: 649, endPoint y: 212, distance: 207.7
click at [649, 212] on div "Tuscan Garlic Cream White Fish" at bounding box center [571, 204] width 266 height 15
copy span "uscan Garlic Cream White Fish"
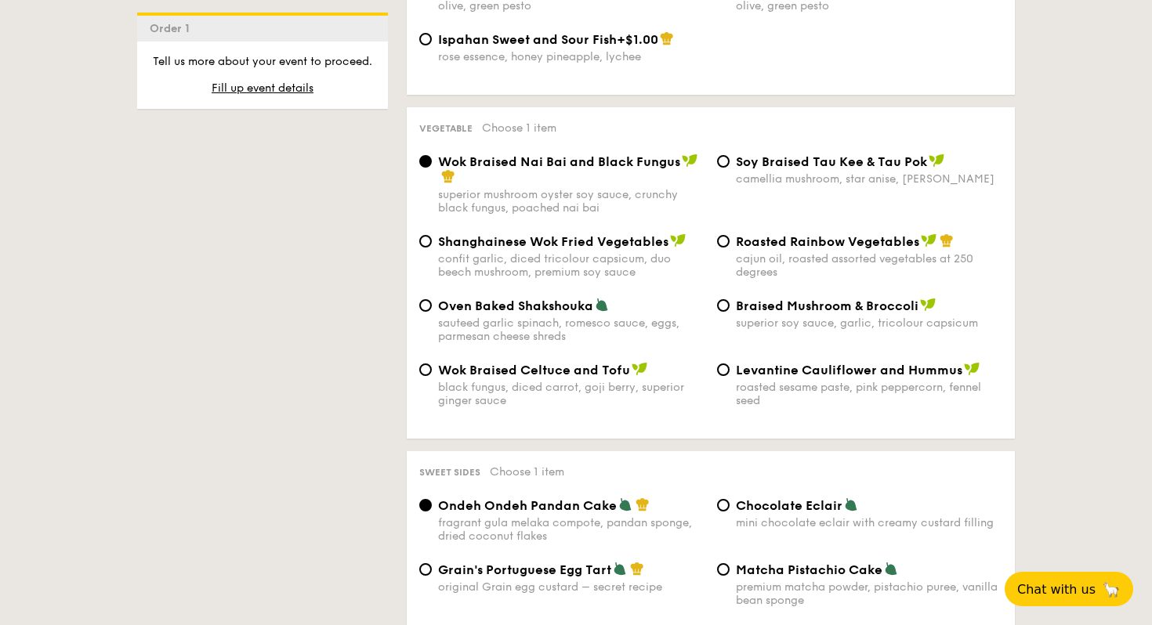
scroll to position [1922, 0]
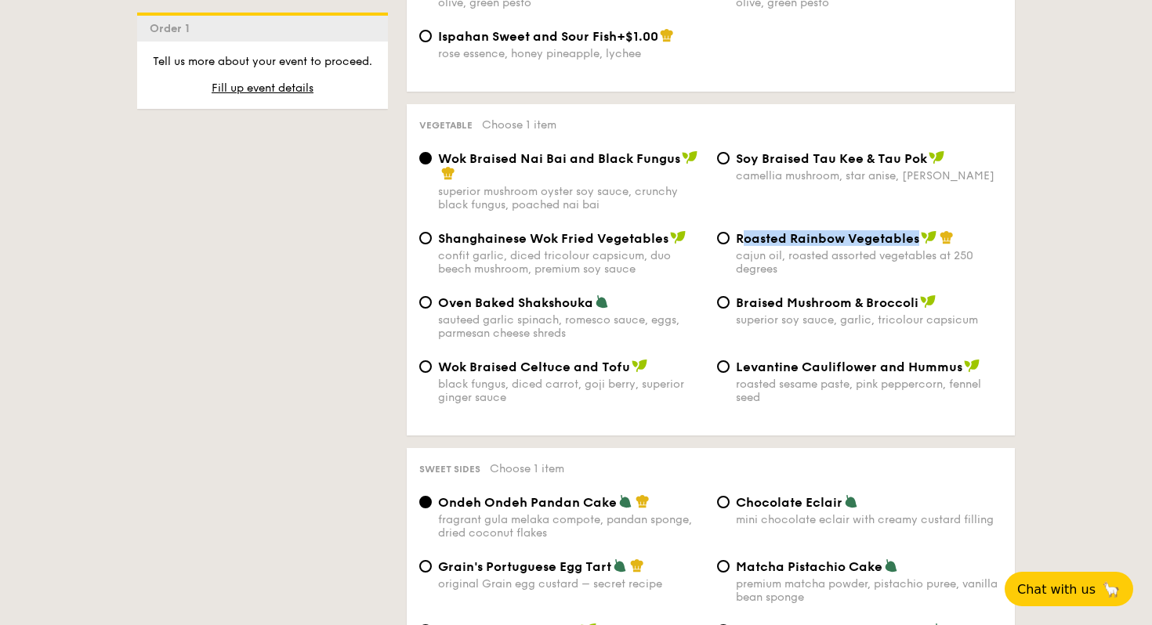
drag, startPoint x: 741, startPoint y: 241, endPoint x: 915, endPoint y: 241, distance: 174.8
click at [915, 241] on span "Roasted Rainbow Vegetables" at bounding box center [827, 238] width 183 height 15
click at [730, 241] on input "Roasted Rainbow Vegetables cajun oil, roasted assorted vegetables at 250 degrees" at bounding box center [723, 238] width 13 height 13
radio input "true"
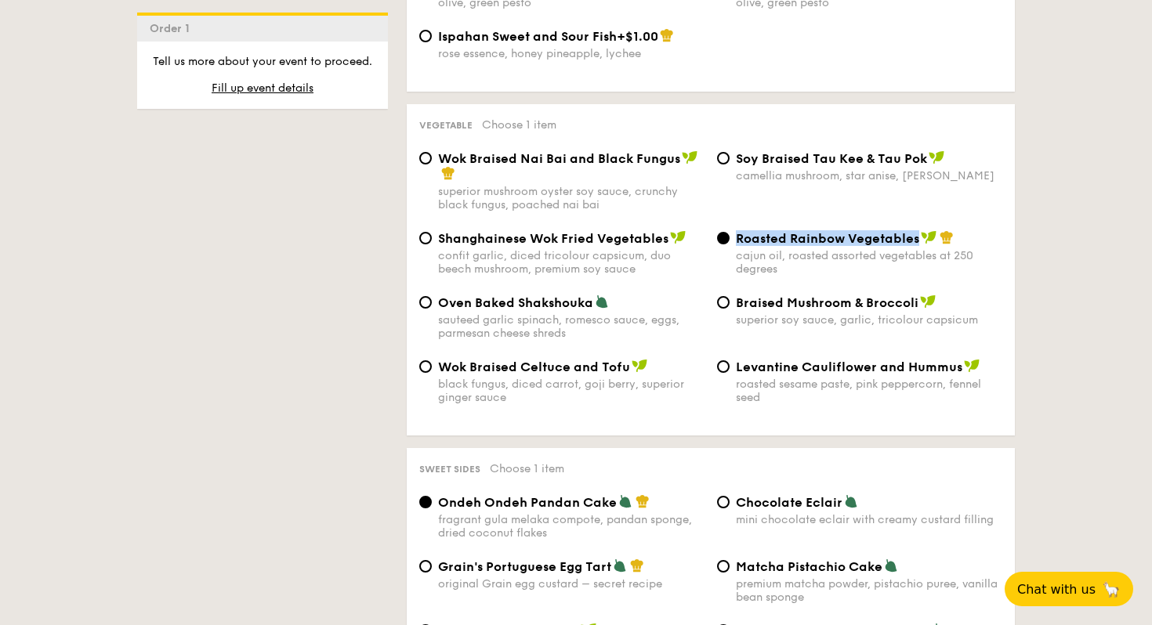
drag, startPoint x: 737, startPoint y: 242, endPoint x: 916, endPoint y: 241, distance: 179.5
click at [916, 241] on span "Roasted Rainbow Vegetables" at bounding box center [827, 238] width 183 height 15
copy span "Roasted Rainbow Vegetables"
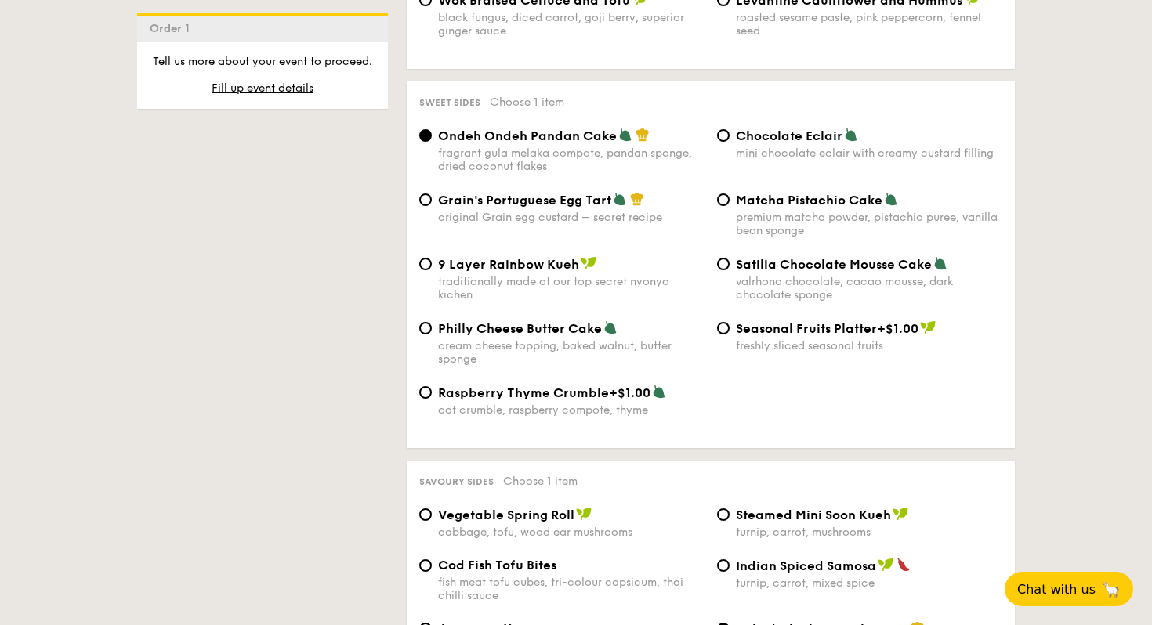
scroll to position [2294, 0]
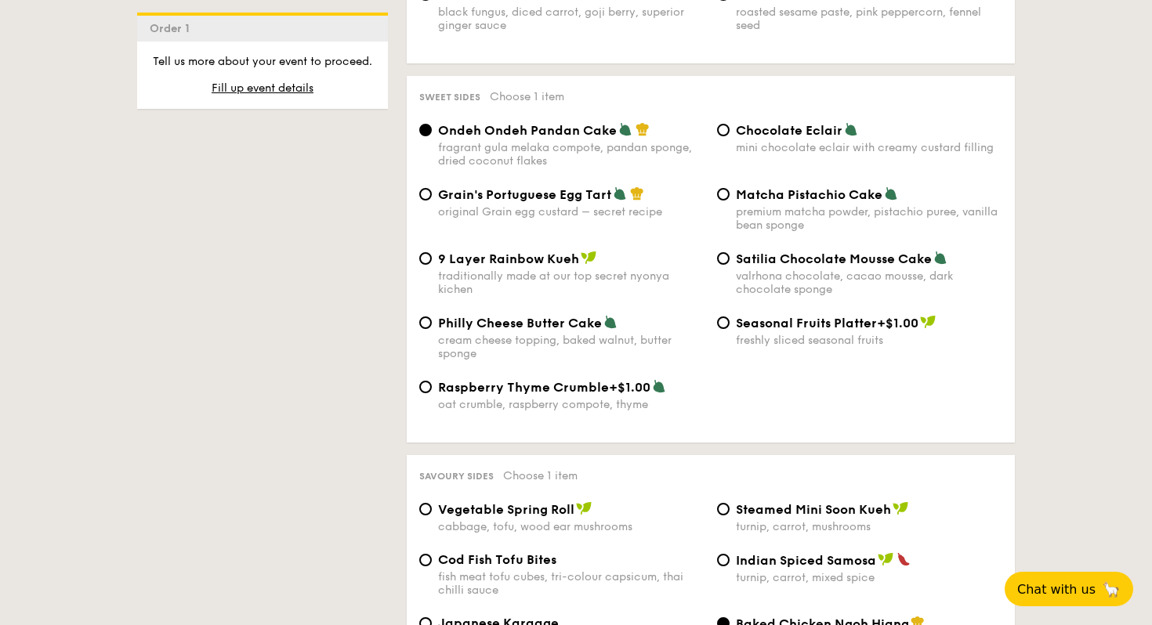
click at [469, 154] on div "fragrant gula melaka compote, pandan sponge, dried coconut flakes" at bounding box center [571, 154] width 266 height 27
click at [432, 136] on input "Ondeh Ondeh Pandan Cake fragrant gula melaka compote, pandan sponge, dried coco…" at bounding box center [425, 130] width 13 height 13
drag, startPoint x: 753, startPoint y: 198, endPoint x: 877, endPoint y: 202, distance: 123.9
click at [877, 202] on span "Matcha Pistachio Cake" at bounding box center [809, 194] width 147 height 15
copy span "Matcha Pistachio Cak"
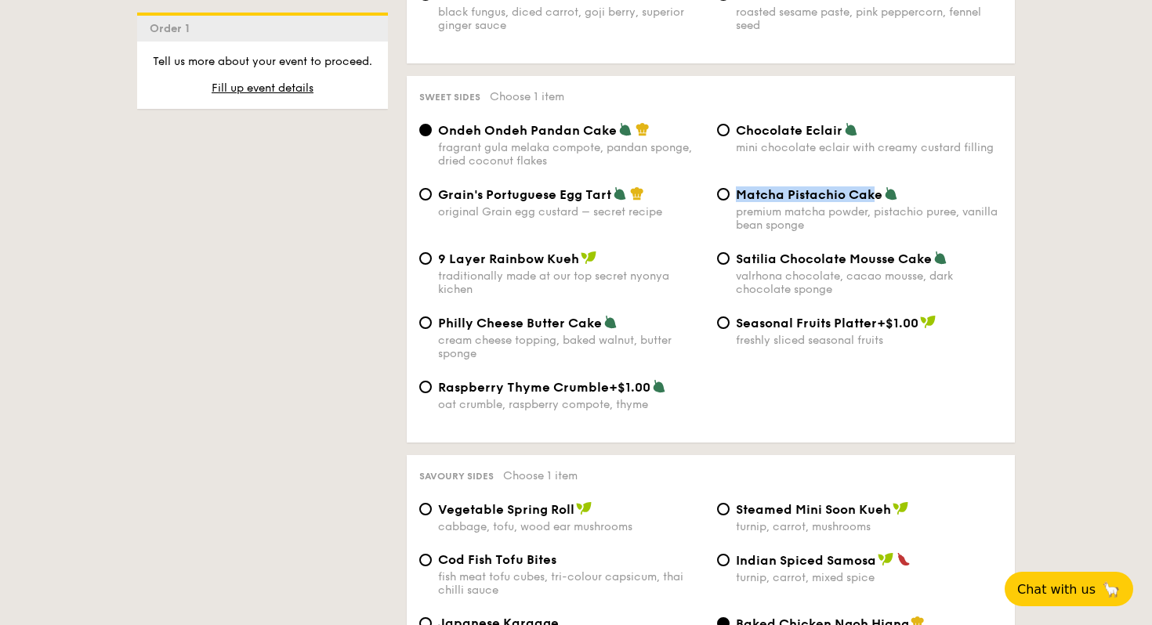
click at [884, 200] on img at bounding box center [891, 194] width 14 height 14
click at [730, 200] on input "Matcha Pistachio Cake premium matcha powder, pistachio puree, vanilla bean spon…" at bounding box center [723, 194] width 13 height 13
radio input "true"
click at [745, 197] on span "Matcha Pistachio Cake" at bounding box center [809, 194] width 147 height 15
click at [730, 197] on input "Matcha Pistachio Cake premium matcha powder, pistachio puree, vanilla bean spon…" at bounding box center [723, 194] width 13 height 13
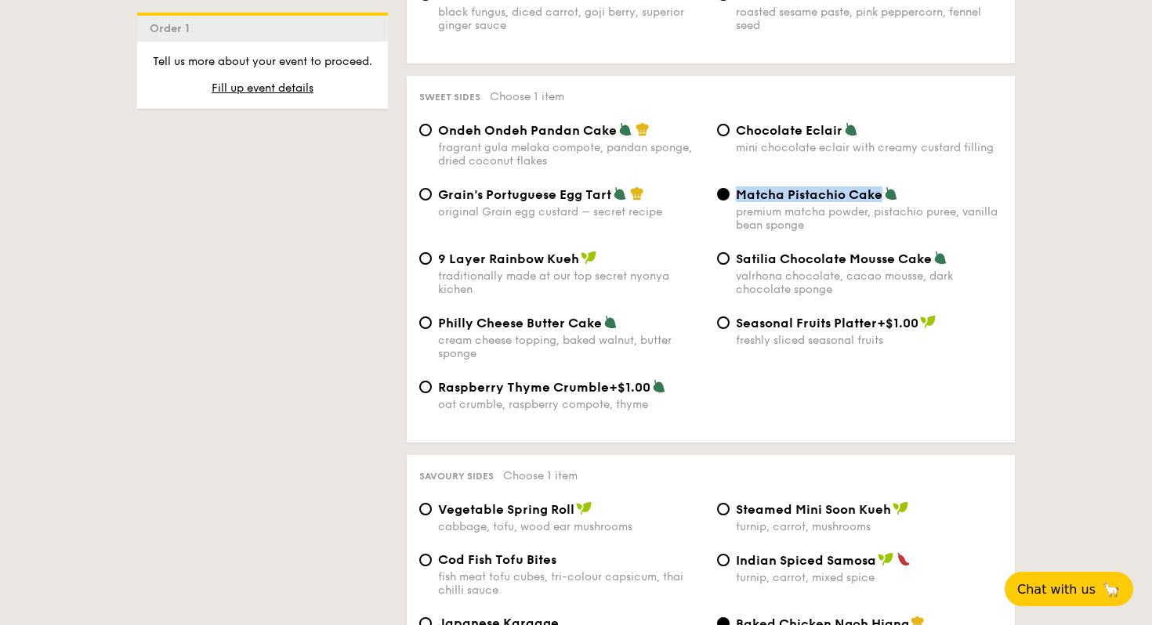
drag, startPoint x: 738, startPoint y: 196, endPoint x: 879, endPoint y: 198, distance: 141.1
click at [879, 198] on span "Matcha Pistachio Cake" at bounding box center [809, 194] width 147 height 15
copy span "Matcha Pistachio Cake"
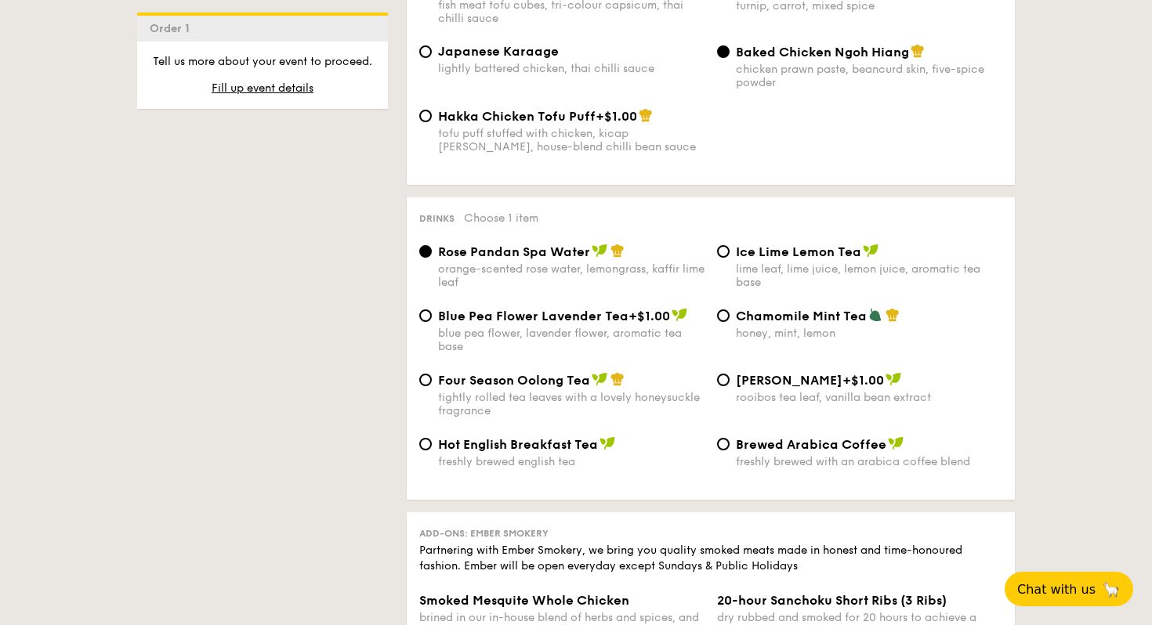
scroll to position [2871, 0]
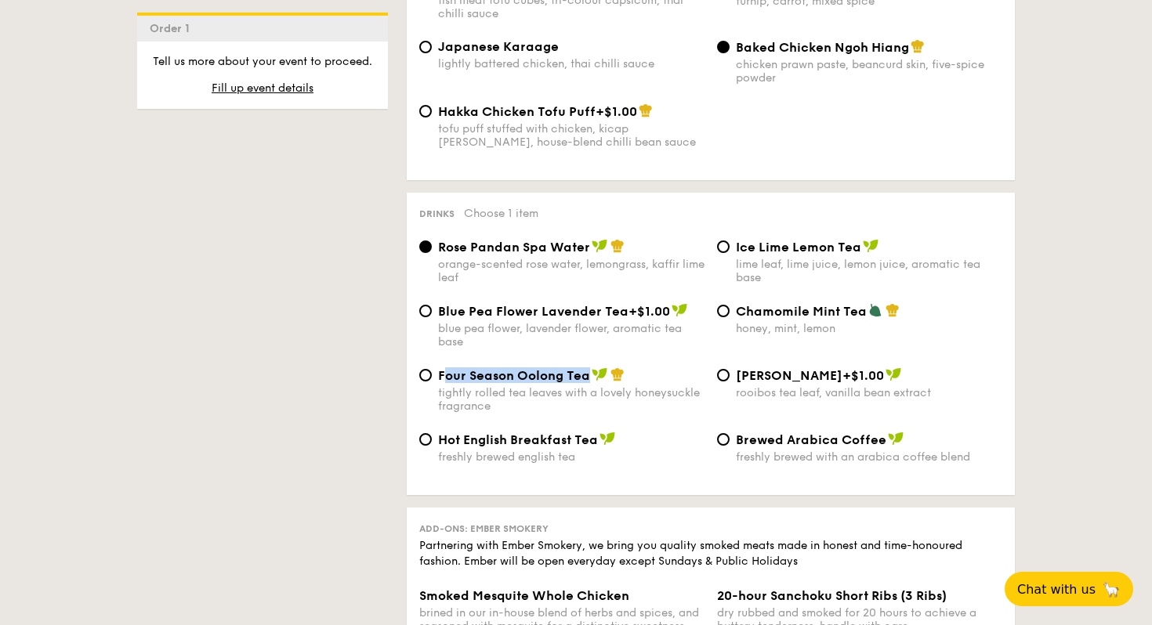
drag, startPoint x: 441, startPoint y: 389, endPoint x: 586, endPoint y: 386, distance: 145.0
click at [586, 383] on span "Four Season Oolong Tea" at bounding box center [514, 375] width 152 height 15
click at [517, 383] on span "Four Season Oolong Tea" at bounding box center [514, 375] width 152 height 15
click at [432, 382] on input "Four Season Oolong Tea tightly rolled tea leaves with a lovely honeysuckle frag…" at bounding box center [425, 375] width 13 height 13
radio input "true"
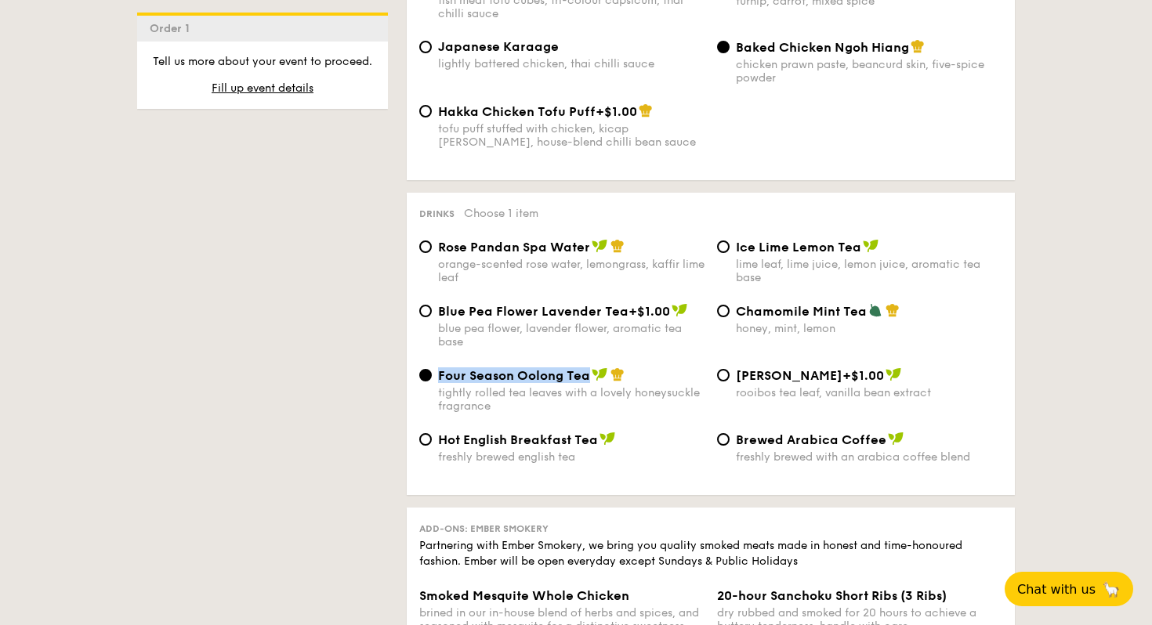
drag, startPoint x: 439, startPoint y: 386, endPoint x: 585, endPoint y: 391, distance: 146.7
click at [585, 383] on span "Four Season Oolong Tea" at bounding box center [514, 375] width 152 height 15
copy span "Four Season Oolong Tea"
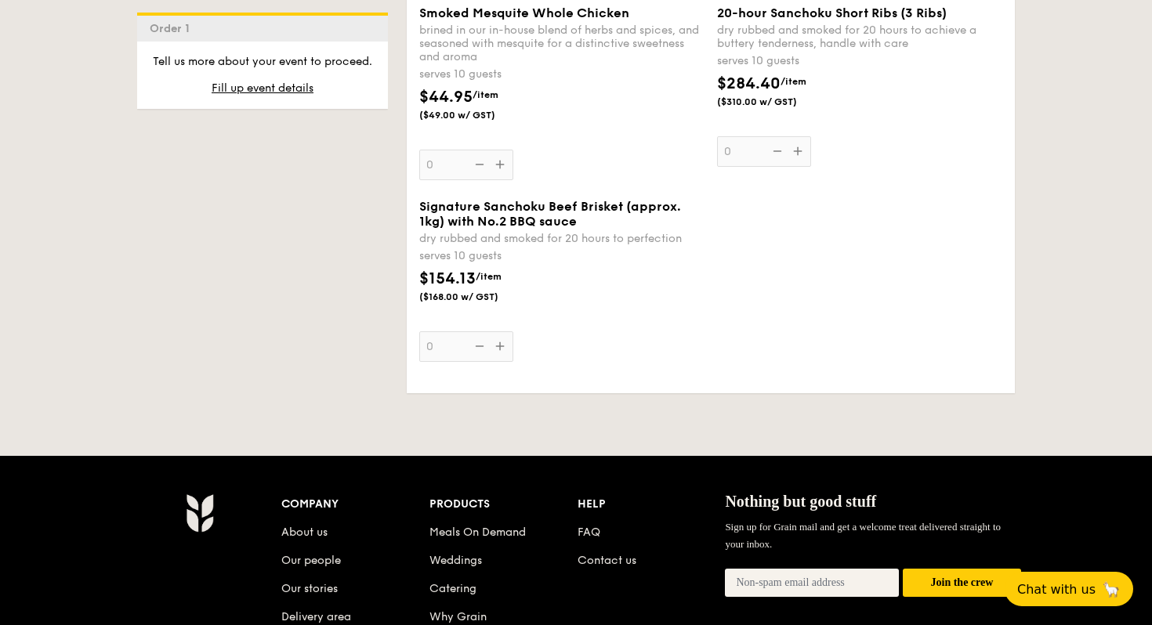
scroll to position [3453, 0]
